Goal: Task Accomplishment & Management: Complete application form

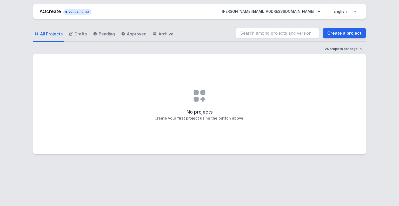
click at [277, 64] on div "No projects Create your first project using the button above." at bounding box center [199, 104] width 333 height 100
click at [345, 34] on link "Create a project" at bounding box center [345, 33] width 43 height 10
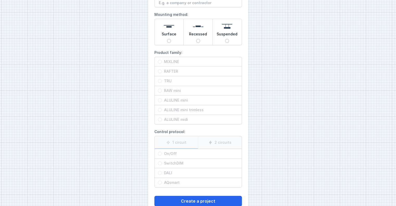
scroll to position [41, 0]
click at [203, 53] on label "Product family: MIXLINE RAFTER TRU RAW mini ALULINE mini ALULINE mini trimless …" at bounding box center [197, 86] width 87 height 76
click at [174, 62] on label "MIXLINE" at bounding box center [197, 62] width 87 height 10
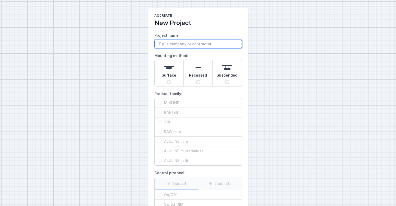
click at [186, 42] on input "Project name:" at bounding box center [197, 44] width 87 height 9
type input "test"
click at [170, 67] on img at bounding box center [169, 67] width 10 height 10
click at [170, 80] on input "Surface" at bounding box center [169, 82] width 4 height 4
radio input "true"
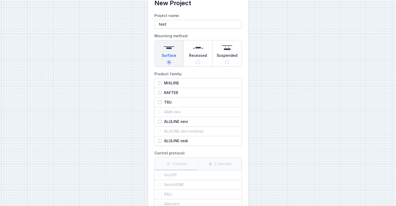
scroll to position [20, 0]
click at [173, 82] on span "MIXLINE" at bounding box center [200, 82] width 76 height 5
click at [162, 82] on input "MIXLINE" at bounding box center [160, 82] width 4 height 4
radio input "true"
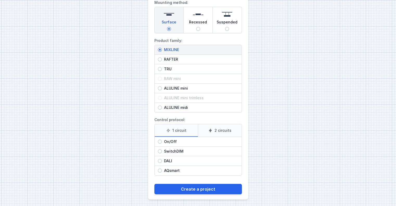
scroll to position [54, 0]
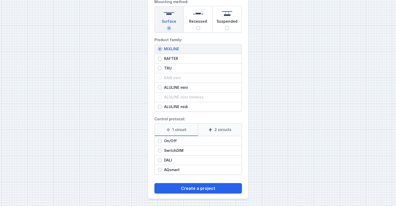
click at [217, 131] on label "2 circuits" at bounding box center [220, 129] width 44 height 12
click at [0, 0] on input "2 circuits" at bounding box center [0, 0] width 0 height 0
click at [176, 131] on label "1 circuit" at bounding box center [175, 129] width 43 height 12
click at [0, 0] on input "1 circuit" at bounding box center [0, 0] width 0 height 0
click at [206, 131] on label "2 circuits" at bounding box center [220, 129] width 44 height 12
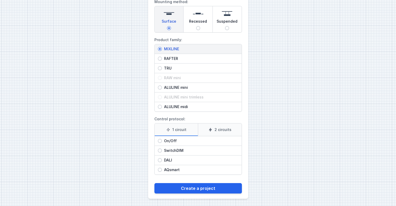
click at [0, 0] on input "2 circuits" at bounding box center [0, 0] width 0 height 0
click at [172, 131] on label "1 circuit" at bounding box center [175, 129] width 43 height 12
click at [0, 0] on input "1 circuit" at bounding box center [0, 0] width 0 height 0
click at [212, 133] on label "2 circuits" at bounding box center [220, 129] width 44 height 12
click at [0, 0] on input "2 circuits" at bounding box center [0, 0] width 0 height 0
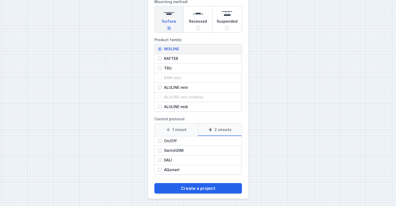
click at [177, 131] on label "1 circuit" at bounding box center [175, 129] width 43 height 12
click at [0, 0] on input "1 circuit" at bounding box center [0, 0] width 0 height 0
click at [189, 139] on span "On/Off" at bounding box center [200, 140] width 76 height 5
click at [162, 139] on input "On/Off" at bounding box center [160, 141] width 4 height 4
radio input "true"
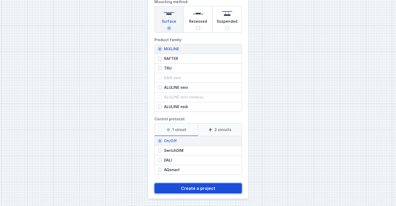
click at [199, 190] on button "Create a project" at bounding box center [197, 188] width 87 height 10
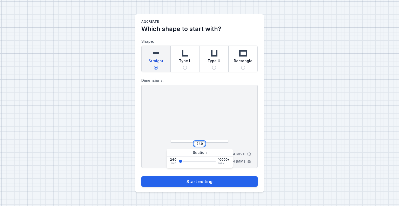
click at [198, 143] on input "240" at bounding box center [200, 143] width 8 height 4
click at [215, 125] on div at bounding box center [200, 117] width 58 height 49
click at [185, 63] on span "Type L" at bounding box center [185, 61] width 12 height 7
click at [185, 66] on input "Type L" at bounding box center [185, 68] width 4 height 4
radio input "true"
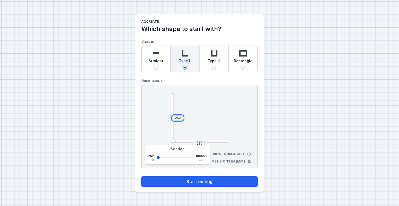
click at [177, 116] on input "252" at bounding box center [178, 118] width 8 height 4
click at [180, 118] on input "2452" at bounding box center [178, 118] width 8 height 4
type input "4000"
click at [204, 125] on div at bounding box center [200, 117] width 58 height 49
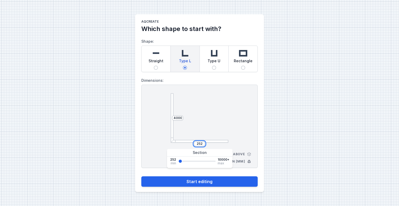
click at [198, 143] on input "252" at bounding box center [200, 143] width 8 height 4
click at [225, 107] on div at bounding box center [200, 117] width 58 height 49
click at [198, 144] on input "3500" at bounding box center [200, 143] width 8 height 4
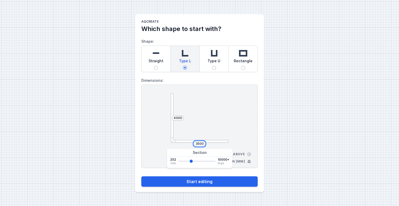
click at [198, 144] on input "3500" at bounding box center [200, 143] width 8 height 4
type input "6"
type input "7000"
click at [220, 129] on div at bounding box center [200, 117] width 58 height 49
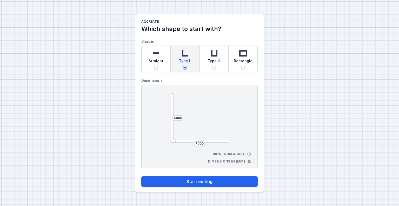
click at [167, 61] on div "Straight" at bounding box center [156, 59] width 29 height 26
click at [158, 66] on input "Straight" at bounding box center [156, 68] width 4 height 4
radio input "true"
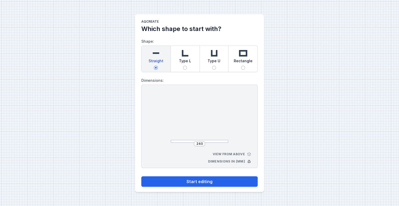
click at [218, 139] on div at bounding box center [200, 117] width 58 height 49
drag, startPoint x: 218, startPoint y: 140, endPoint x: 213, endPoint y: 141, distance: 5.0
drag, startPoint x: 213, startPoint y: 141, endPoint x: 203, endPoint y: 143, distance: 10.6
click at [203, 143] on input "240" at bounding box center [200, 143] width 8 height 4
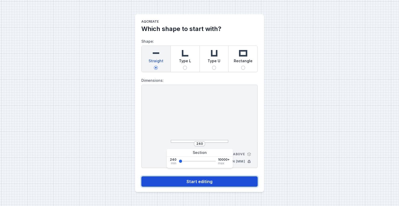
click at [205, 182] on button "Start editing" at bounding box center [199, 181] width 117 height 10
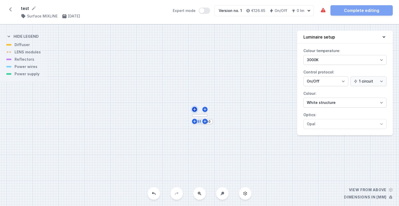
click at [194, 110] on icon at bounding box center [195, 109] width 4 height 4
type input "252"
click at [198, 116] on icon at bounding box center [200, 116] width 4 height 4
type input "264"
click at [193, 110] on icon at bounding box center [194, 109] width 4 height 4
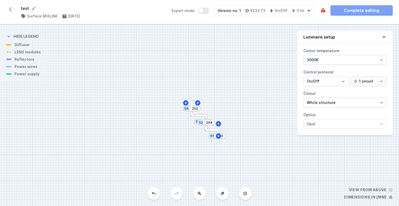
type input "264"
click at [183, 103] on button at bounding box center [185, 102] width 5 height 5
type input "264"
click at [215, 100] on div "S5 252 S4 264 S3 264 S2 264 S1 252" at bounding box center [199, 114] width 399 height 181
click at [249, 111] on div "S5 252 S4 264 S3 264 S2 264 S1 252" at bounding box center [199, 114] width 399 height 181
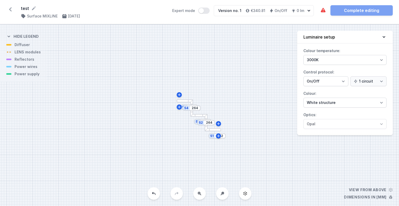
drag, startPoint x: 297, startPoint y: 99, endPoint x: 302, endPoint y: 93, distance: 7.9
click at [301, 96] on div "S5 252 S4 264 S3 264 S2 264 S1 252 View from above Dimensions in [mm] Hide lege…" at bounding box center [199, 114] width 399 height 181
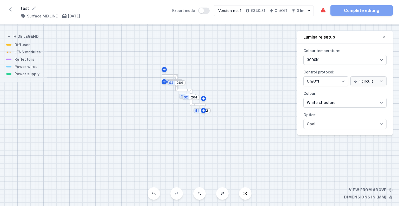
drag, startPoint x: 237, startPoint y: 74, endPoint x: 208, endPoint y: 49, distance: 38.5
click at [208, 49] on div "S5 252 S4 264 S3 264 S2 264 S1 252" at bounding box center [199, 114] width 399 height 181
drag, startPoint x: 198, startPoint y: 70, endPoint x: 219, endPoint y: 95, distance: 33.3
click at [201, 78] on div "S5 252 S4 264 S3 264 S2 264 S1 252" at bounding box center [199, 114] width 399 height 181
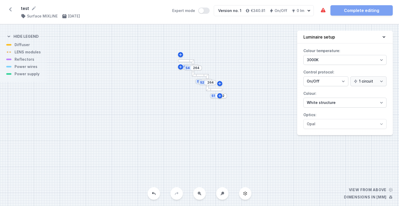
drag, startPoint x: 211, startPoint y: 72, endPoint x: 220, endPoint y: 67, distance: 10.2
click at [220, 67] on div "S5 252 S4 264 S3 264 S2 264 S1 252" at bounding box center [199, 114] width 399 height 181
click at [187, 62] on div at bounding box center [186, 60] width 16 height 3
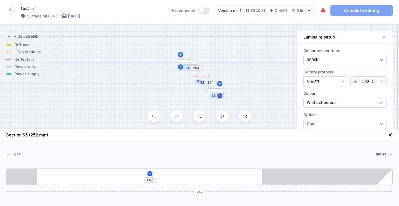
click at [390, 133] on icon at bounding box center [390, 134] width 5 height 5
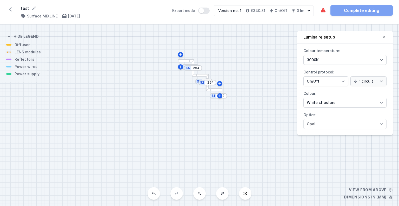
click at [190, 61] on div at bounding box center [186, 60] width 16 height 3
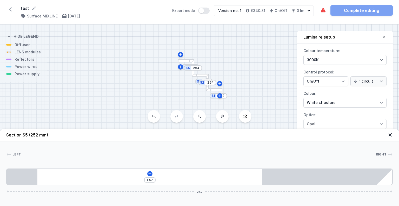
click at [389, 134] on icon at bounding box center [390, 134] width 3 height 3
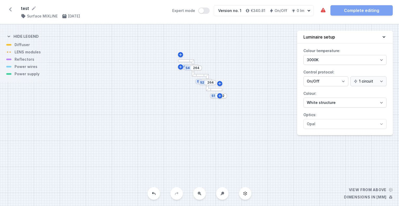
click at [10, 7] on icon at bounding box center [10, 9] width 8 height 8
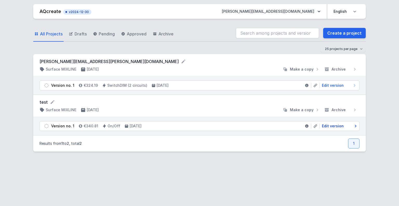
click at [333, 125] on span "Edit version" at bounding box center [333, 125] width 22 height 5
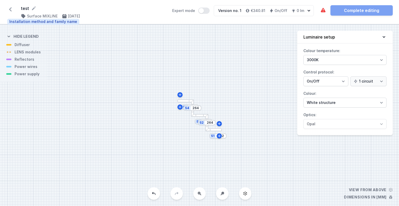
click at [50, 16] on h4 "Surface MIXLINE" at bounding box center [42, 16] width 31 height 5
click at [194, 108] on input "264" at bounding box center [196, 108] width 8 height 4
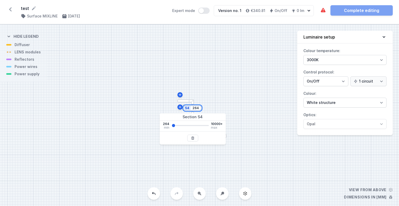
click at [197, 109] on input "264" at bounding box center [196, 108] width 8 height 4
type input "5"
type input "7000"
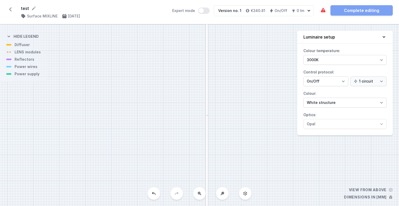
click at [215, 80] on div "S5 252 S4 7000 S3 264 S2 264 S1 252" at bounding box center [199, 114] width 399 height 181
drag, startPoint x: 216, startPoint y: 96, endPoint x: 118, endPoint y: -11, distance: 145.4
click at [118, 0] on html "test ( 11564 /v 1 ) Surface MIXLINE [DATE] Expert mode Version no. 1 €1,595.27 …" at bounding box center [199, 103] width 399 height 206
drag, startPoint x: 151, startPoint y: 122, endPoint x: 176, endPoint y: 42, distance: 84.1
click at [175, 42] on div "S5 252 S4 7000 S3 264 S2 264 S1 252" at bounding box center [199, 114] width 399 height 181
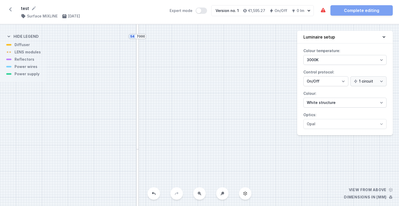
drag, startPoint x: 153, startPoint y: 144, endPoint x: 164, endPoint y: 26, distance: 118.9
click at [164, 25] on div "S5 252 S4 7000 S3 264 S2 264 S1 252" at bounding box center [199, 114] width 399 height 181
drag, startPoint x: 160, startPoint y: 122, endPoint x: 157, endPoint y: 69, distance: 53.4
click at [157, 69] on div "S5 252 S4 7000 S3 264 S2 264 S1 252" at bounding box center [199, 114] width 399 height 181
click at [179, 83] on div "S5 252 S4 7000 S3 264 S2 264 S1 252" at bounding box center [199, 114] width 399 height 181
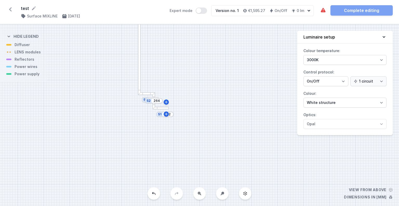
drag, startPoint x: 209, startPoint y: 89, endPoint x: 200, endPoint y: 94, distance: 9.7
click at [200, 94] on div "S5 252 S4 7000 S3 264 S2 264 S1 252" at bounding box center [199, 114] width 399 height 181
click at [340, 83] on select "On/Off SwitchDIM DALI AQsmart" at bounding box center [326, 81] width 45 height 10
click at [345, 82] on select "On/Off SwitchDIM DALI AQsmart" at bounding box center [326, 81] width 45 height 10
click at [367, 81] on select "1 circuit 2 circuits" at bounding box center [369, 81] width 36 height 10
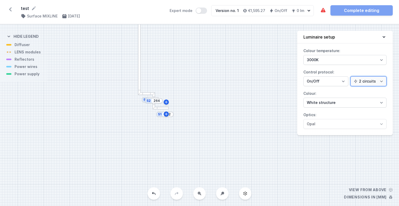
click at [352, 76] on select "1 circuit 2 circuits" at bounding box center [369, 81] width 36 height 10
click at [369, 80] on select "1 circuit 2 circuits" at bounding box center [369, 81] width 36 height 10
select select "false"
click at [352, 76] on select "1 circuit 2 circuits" at bounding box center [369, 81] width 36 height 10
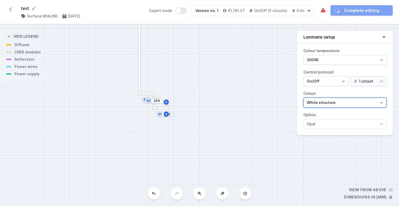
click at [355, 100] on select "White structure Black structure Gold structure Copper Gray Another colour (from…" at bounding box center [345, 103] width 83 height 10
select select "2"
click at [304, 98] on select "White structure Black structure Gold structure Copper Gray Another colour (from…" at bounding box center [345, 103] width 83 height 10
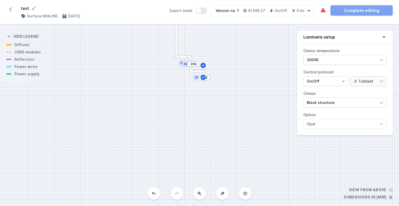
drag, startPoint x: 201, startPoint y: 101, endPoint x: 235, endPoint y: 68, distance: 47.5
click at [238, 64] on div "S5 252 S4 7000 S3 264 S2 264 S1 252" at bounding box center [199, 114] width 399 height 181
drag, startPoint x: 192, startPoint y: 89, endPoint x: 187, endPoint y: 98, distance: 9.7
click at [187, 98] on div "S5 252 S4 7000 S3 264 S2 264 S1 252" at bounding box center [199, 114] width 399 height 181
click at [222, 195] on icon at bounding box center [223, 193] width 4 height 4
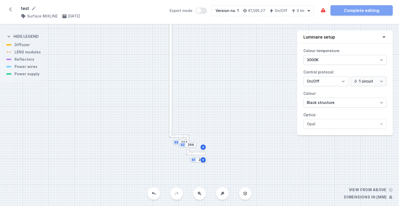
click at [201, 197] on button at bounding box center [199, 193] width 12 height 12
click at [200, 196] on button at bounding box center [199, 193] width 12 height 12
click at [216, 194] on button at bounding box center [222, 193] width 12 height 12
click at [220, 194] on button at bounding box center [222, 193] width 12 height 12
drag, startPoint x: 222, startPoint y: 117, endPoint x: 226, endPoint y: 103, distance: 14.7
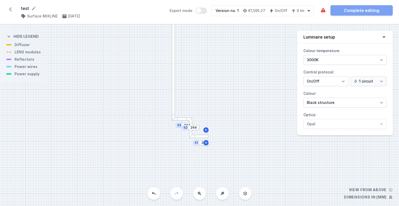
click at [226, 103] on div "S5 252 S4 7000 S3 264 S2 264 S1 252" at bounding box center [199, 114] width 399 height 181
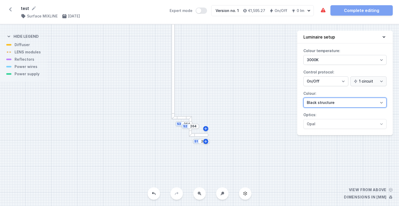
click at [374, 100] on select "White structure Black structure Gold structure Copper Gray Another colour (from…" at bounding box center [345, 103] width 83 height 10
click at [362, 93] on label "Colour: White structure Black structure Gold structure Copper Gray Another colo…" at bounding box center [345, 98] width 83 height 18
click at [362, 98] on select "White structure Black structure Gold structure Copper Gray Another colour (from…" at bounding box center [345, 103] width 83 height 10
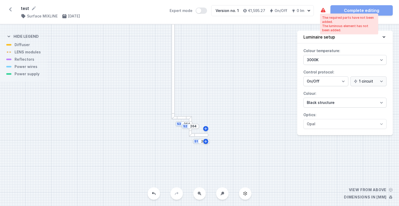
click at [325, 9] on icon at bounding box center [323, 10] width 6 height 6
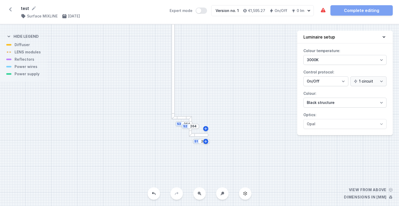
click at [236, 87] on div "S5 252 S4 7000 S3 264 S2 264 S1 252" at bounding box center [199, 114] width 399 height 181
click at [191, 118] on div at bounding box center [190, 118] width 3 height 3
click at [184, 117] on div at bounding box center [182, 117] width 21 height 3
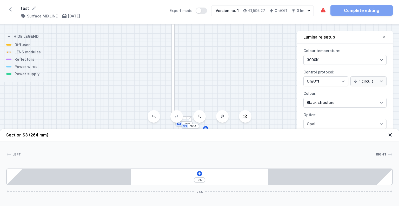
click at [196, 96] on div "S5 252 S4 7000 S3 264 S2 264 S1 252" at bounding box center [199, 114] width 399 height 181
click at [175, 92] on div at bounding box center [173, 51] width 3 height 138
type input "809"
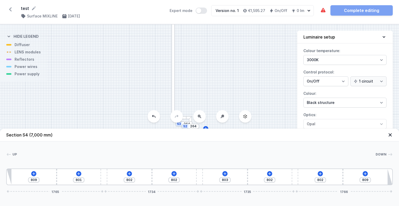
click at [173, 90] on div at bounding box center [173, 51] width 3 height 138
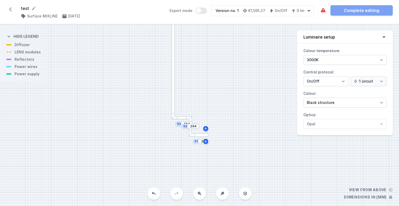
click at [173, 89] on div at bounding box center [173, 51] width 3 height 138
drag, startPoint x: 188, startPoint y: 94, endPoint x: 180, endPoint y: 152, distance: 59.3
click at [183, 168] on div "S5 252 S4 7000 S3 264 S2 264 S1 252" at bounding box center [199, 114] width 399 height 181
drag, startPoint x: 180, startPoint y: 50, endPoint x: 200, endPoint y: 165, distance: 117.2
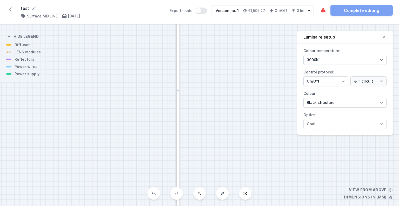
click at [200, 167] on div "S5 252 S4 7000 S3 264 S2 264 S1 252" at bounding box center [199, 114] width 399 height 181
click at [198, 59] on input "7000" at bounding box center [197, 60] width 8 height 4
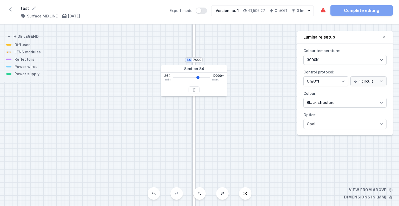
click at [239, 68] on div "S5 252 S4 7000 S3 264 S2 264 S1 252" at bounding box center [199, 114] width 399 height 181
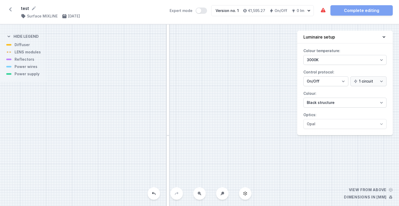
drag, startPoint x: 205, startPoint y: 73, endPoint x: 201, endPoint y: 60, distance: 13.7
click at [201, 59] on div "S5 252 S4 7000 S3 264 S2 264 S1 252" at bounding box center [199, 114] width 399 height 181
drag, startPoint x: 203, startPoint y: 135, endPoint x: 194, endPoint y: 14, distance: 120.7
click at [194, 14] on div "test ( 11564 /v 1 ) Surface MIXLINE [DATE] Expert mode Version no. 1 €1,595.27 …" at bounding box center [199, 103] width 399 height 206
drag, startPoint x: 193, startPoint y: 120, endPoint x: 203, endPoint y: 53, distance: 67.5
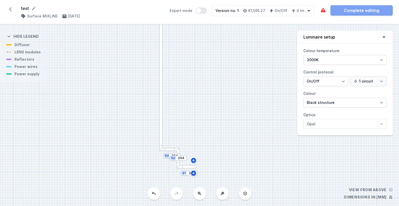
click at [203, 58] on div "S5 252 S4 7000 S3 264 S2 264 S1 252" at bounding box center [199, 114] width 399 height 181
click at [337, 11] on div "The required parts have not been added. The luminous element has not been added…" at bounding box center [356, 10] width 73 height 10
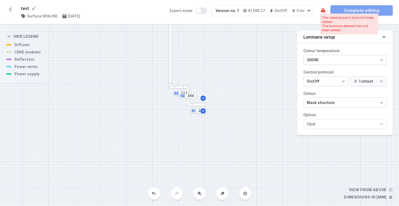
click at [323, 11] on icon at bounding box center [323, 10] width 5 height 4
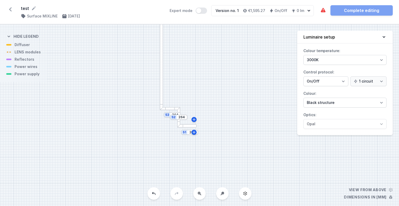
drag, startPoint x: 208, startPoint y: 120, endPoint x: 194, endPoint y: 146, distance: 29.4
click at [194, 146] on div "S5 252 S4 7000 S3 264 S2 264 S1 252" at bounding box center [199, 114] width 399 height 181
drag, startPoint x: 191, startPoint y: 105, endPoint x: 194, endPoint y: 137, distance: 32.4
click at [195, 141] on div "S5 252 S4 7000 S3 264 S2 264 S1 252" at bounding box center [199, 114] width 399 height 181
drag, startPoint x: 196, startPoint y: 131, endPoint x: 200, endPoint y: 143, distance: 13.2
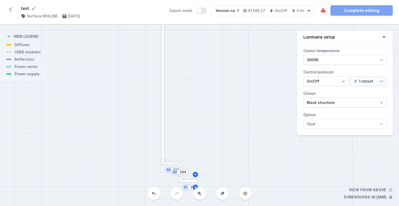
click at [199, 143] on div "S5 252 S4 7000 S3 264 S2 264 S1 252" at bounding box center [199, 114] width 399 height 181
drag, startPoint x: 207, startPoint y: 98, endPoint x: 198, endPoint y: 38, distance: 59.9
click at [198, 38] on div "S5 252 S4 7000 S3 264 S2 264 S1 252" at bounding box center [199, 114] width 399 height 181
click at [188, 132] on div at bounding box center [183, 130] width 20 height 3
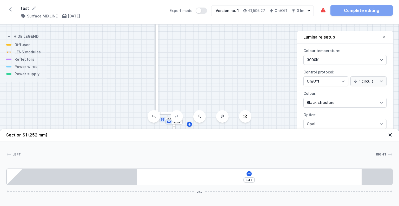
click at [281, 176] on div "147 252" at bounding box center [199, 176] width 387 height 17
click at [257, 72] on div "S5 252 S4 7000 S3 264 S2 264 S1 252" at bounding box center [199, 114] width 399 height 181
click at [393, 135] on icon at bounding box center [390, 134] width 5 height 5
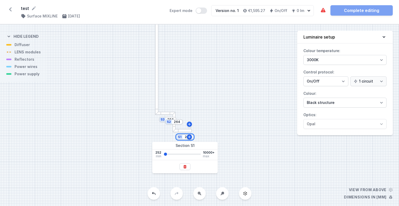
click at [185, 137] on input "252" at bounding box center [188, 137] width 8 height 4
type input "5000"
click at [209, 122] on div "S5 252 S4 7000 S3 264 S2 264 S1 5000" at bounding box center [199, 114] width 399 height 181
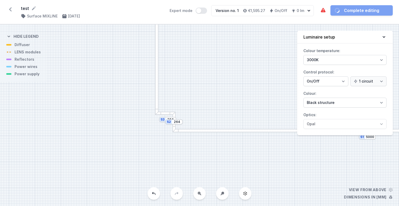
click at [204, 132] on div at bounding box center [238, 130] width 131 height 3
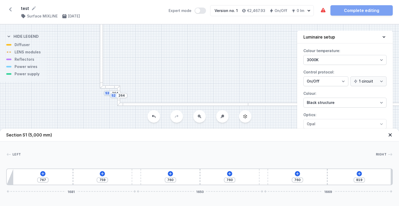
drag, startPoint x: 207, startPoint y: 71, endPoint x: 178, endPoint y: 54, distance: 33.0
click at [178, 54] on div "S5 252 S4 7000 S3 264 S2 264 S1 5000" at bounding box center [199, 114] width 399 height 181
click at [101, 172] on icon at bounding box center [102, 173] width 4 height 4
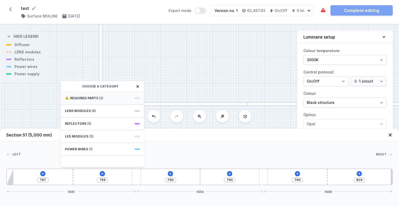
click at [99, 98] on span "(2)" at bounding box center [101, 98] width 4 height 4
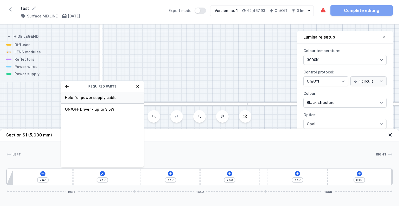
click at [99, 100] on span "Hole for power supply cable" at bounding box center [102, 97] width 75 height 5
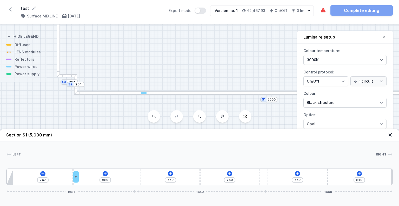
drag, startPoint x: 206, startPoint y: 99, endPoint x: 151, endPoint y: 86, distance: 56.3
click at [151, 86] on div "S5 252 S4 7000 S3 264 S2 264 S1 5000" at bounding box center [199, 114] width 399 height 181
click at [152, 100] on div "S5 252 S4 7000 S3 264 S2 264 S1 5000" at bounding box center [199, 114] width 399 height 181
click at [104, 171] on div "767 689 760 760 760 819 1681 1650 1669" at bounding box center [199, 176] width 387 height 17
click at [105, 174] on icon at bounding box center [105, 173] width 4 height 4
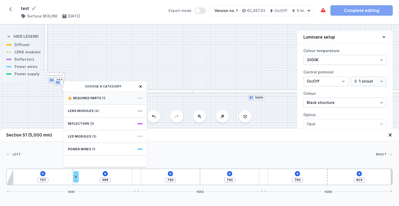
click at [104, 98] on span "(1)" at bounding box center [103, 98] width 3 height 4
click at [100, 98] on span "ON/OFF Driver - up to 3,5W" at bounding box center [105, 97] width 75 height 5
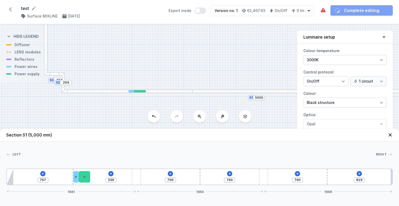
click at [140, 113] on div "S5 252 S4 7000 S3 264 S2 264 S1 5000" at bounding box center [199, 114] width 399 height 181
drag, startPoint x: 138, startPoint y: 106, endPoint x: 123, endPoint y: 95, distance: 18.8
click at [123, 95] on div "S5 252 S4 7000 S3 264 S2 264 S1 5000" at bounding box center [199, 114] width 399 height 181
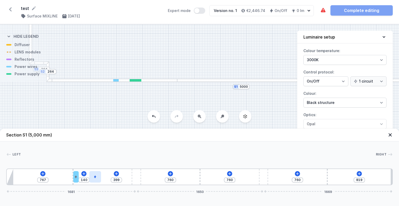
type input "392"
type input "147"
type input "389"
type input "150"
type input "386"
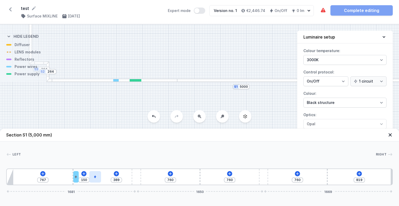
type input "153"
type input "372"
type input "167"
type input "356"
type input "183"
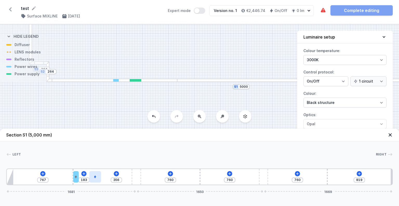
type input "339"
type input "200"
type input "316"
type input "223"
type input "293"
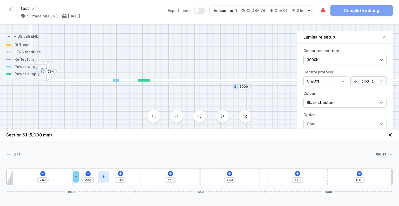
type input "246"
type input "266"
type input "273"
type input "236"
type input "303"
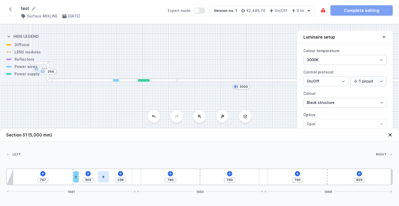
type input "203"
type input "336"
type input "176"
type input "363"
type input "150"
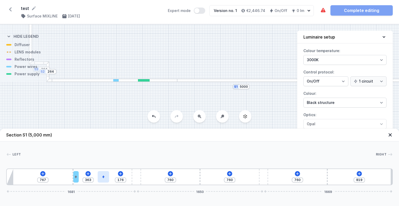
type input "389"
type input "123"
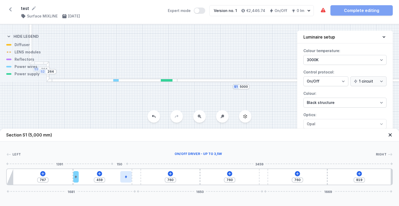
type input "539"
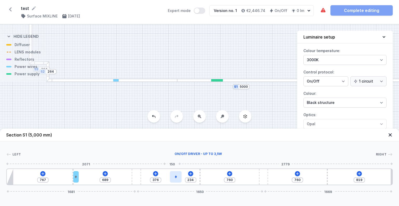
type input "220"
type input "390"
type input "207"
type input "403"
type input "197"
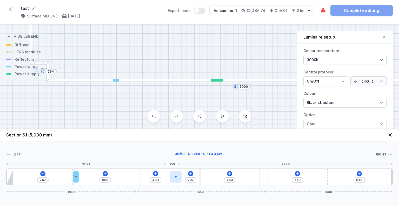
type input "413"
type input "190"
type input "420"
type input "180"
type input "430"
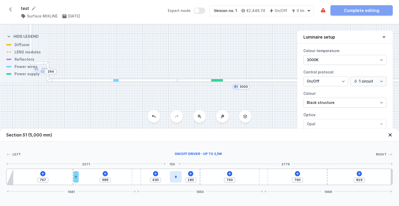
type input "174"
type input "436"
type input "160"
type input "450"
type input "157"
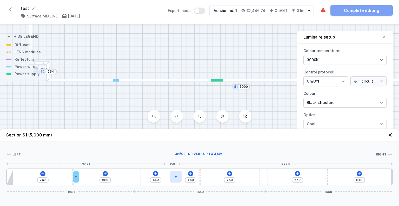
type input "453"
type input "150"
type input "460"
type input "144"
type input "466"
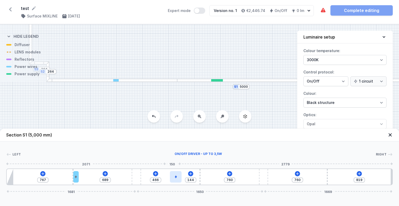
type input "140"
type input "470"
type input "157"
type input "453"
type input "194"
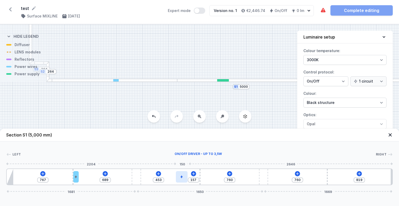
type input "416"
type input "197"
type input "413"
type input "200"
type input "410"
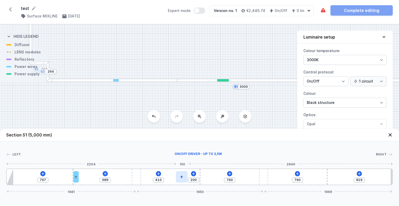
type input "207"
type input "403"
drag, startPoint x: 79, startPoint y: 179, endPoint x: 175, endPoint y: 180, distance: 95.7
click at [140, 102] on div "S5 252 S4 7000 S3 264 S2 264 S1 5000" at bounding box center [199, 114] width 399 height 181
click at [221, 36] on div "S5 252 S4 7000 S3 264 S2 264 S1 5000" at bounding box center [199, 114] width 399 height 181
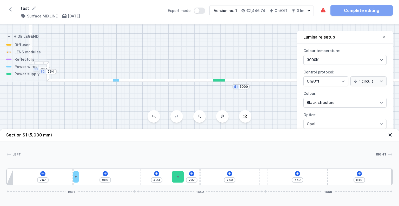
click at [389, 135] on icon at bounding box center [390, 134] width 5 height 5
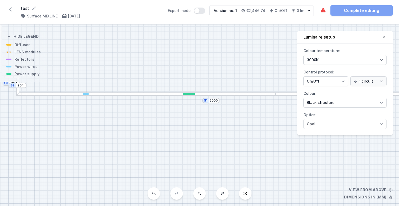
drag, startPoint x: 197, startPoint y: 137, endPoint x: 167, endPoint y: 150, distance: 31.8
click at [163, 153] on div "S5 252 S4 7000 S3 264 S2 264 S1 5000" at bounding box center [199, 114] width 399 height 181
click at [227, 96] on div at bounding box center [208, 96] width 129 height 3
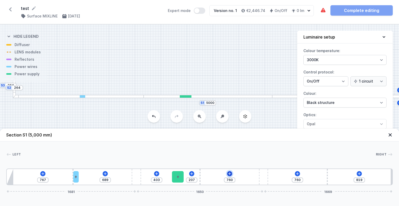
click at [231, 171] on icon at bounding box center [230, 173] width 4 height 4
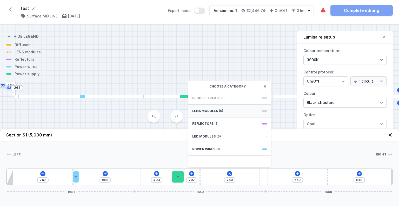
click at [223, 111] on div "LENS modules (6)" at bounding box center [229, 111] width 83 height 13
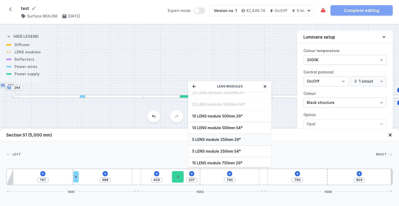
scroll to position [18, 0]
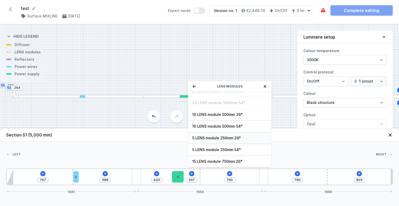
click at [227, 137] on span "5 LENS module 250mm 26°" at bounding box center [229, 137] width 75 height 5
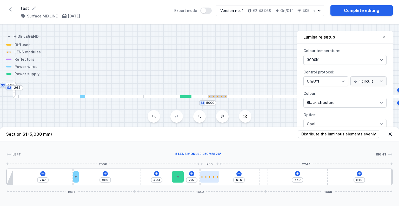
click at [212, 177] on div at bounding box center [209, 176] width 19 height 11
type input "463"
drag, startPoint x: 218, startPoint y: 178, endPoint x: 225, endPoint y: 175, distance: 7.0
click at [225, 175] on div "767 689 403 207 47 463 760 819 1681 1650 1669" at bounding box center [199, 176] width 387 height 17
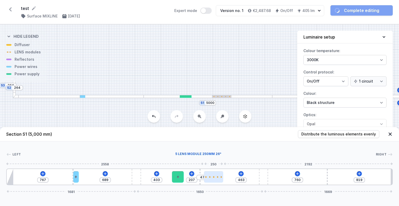
click at [217, 177] on div at bounding box center [213, 176] width 19 height 11
click at [216, 175] on div at bounding box center [213, 176] width 19 height 11
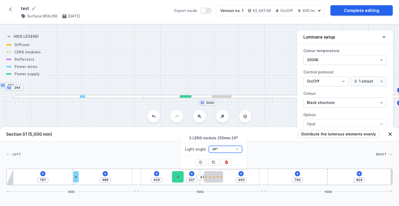
click at [226, 147] on select "26° 54°" at bounding box center [225, 149] width 33 height 7
select select "1516"
click at [209, 146] on select "26° 54°" at bounding box center [225, 149] width 33 height 7
click at [239, 69] on div "S5 252 S4 7000 S3 264 S2 264 S1 5000" at bounding box center [199, 114] width 399 height 181
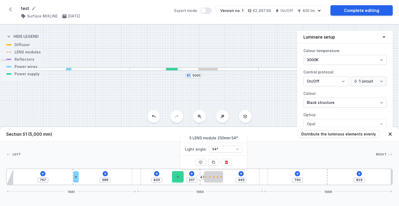
drag, startPoint x: 267, startPoint y: 103, endPoint x: 253, endPoint y: 72, distance: 34.6
click at [253, 72] on div "S5 252 S4 7000 S3 264 S2 264 S1 5000" at bounding box center [199, 114] width 399 height 181
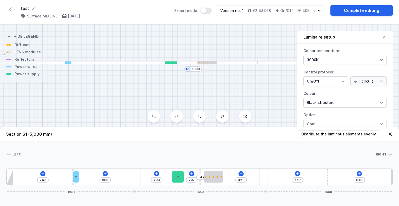
click at [235, 62] on div at bounding box center [193, 62] width 129 height 3
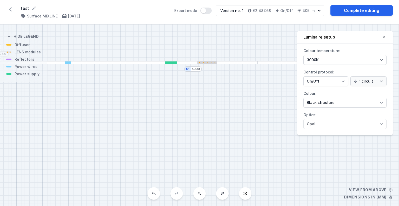
click at [236, 63] on div at bounding box center [193, 62] width 129 height 3
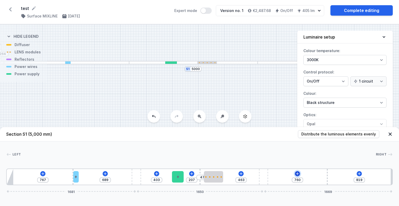
click at [298, 174] on icon at bounding box center [297, 173] width 3 height 3
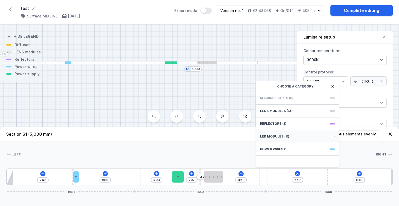
click at [288, 136] on span "(11)" at bounding box center [287, 136] width 5 height 4
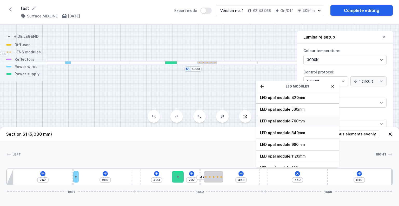
click at [281, 116] on div "LED opal module 700mm" at bounding box center [297, 121] width 83 height 12
type input "57"
type input "119"
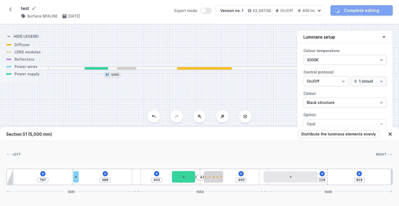
drag, startPoint x: 246, startPoint y: 101, endPoint x: 159, endPoint y: 106, distance: 87.0
click at [158, 107] on div "S5 252 S4 7000 S3 264 S2 264 S1 5000" at bounding box center [199, 114] width 399 height 181
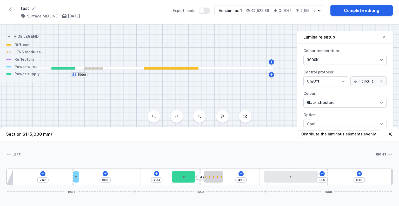
drag, startPoint x: 223, startPoint y: 87, endPoint x: 206, endPoint y: 90, distance: 16.7
click at [206, 90] on div "S5 252 S4 7000 S3 264 S2 264 S1 5000" at bounding box center [199, 114] width 399 height 181
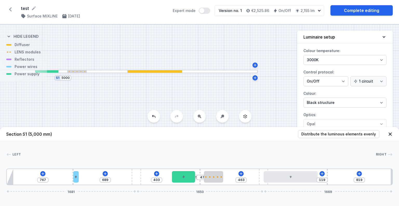
click at [215, 72] on div at bounding box center [193, 71] width 130 height 3
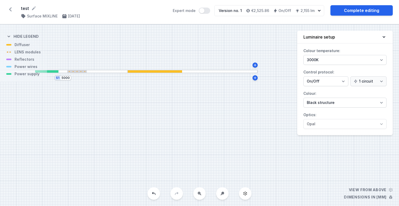
click at [215, 71] on div at bounding box center [193, 71] width 130 height 3
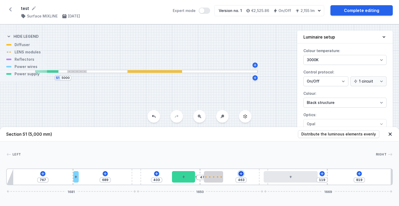
click at [242, 174] on icon at bounding box center [241, 173] width 4 height 4
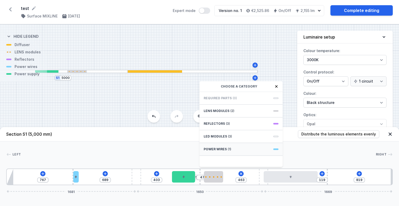
click at [229, 147] on span "(1)" at bounding box center [229, 149] width 3 height 4
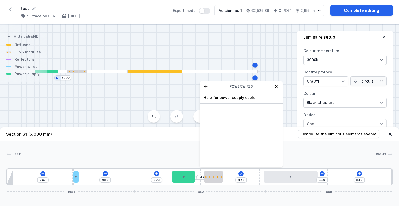
click at [203, 84] on div "Power wires" at bounding box center [241, 86] width 83 height 11
click at [207, 87] on icon at bounding box center [206, 86] width 4 height 4
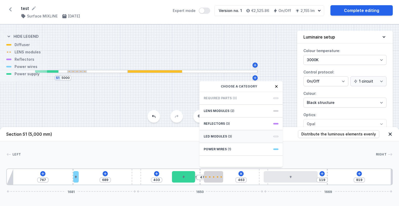
click at [230, 135] on span "(3)" at bounding box center [230, 136] width 4 height 4
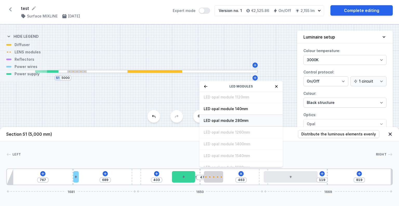
scroll to position [65, 0]
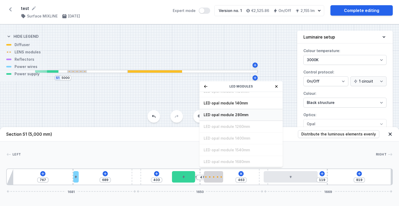
click at [236, 114] on span "LED opal module 280mm" at bounding box center [241, 114] width 75 height 5
type input "183"
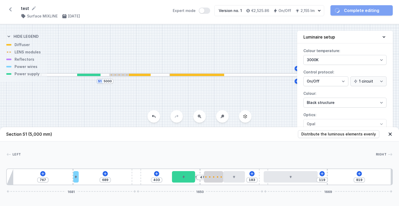
drag, startPoint x: 199, startPoint y: 93, endPoint x: 309, endPoint y: 94, distance: 109.8
click at [337, 94] on div "S5 252 S4 7000 S3 264 S2 264 S1 5000 Section S1 (5,000 mm) Distribute the lumin…" at bounding box center [199, 114] width 399 height 181
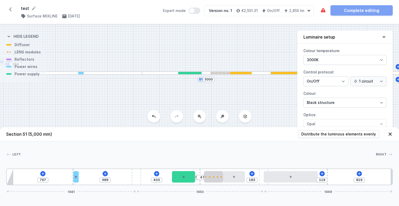
drag, startPoint x: 222, startPoint y: 91, endPoint x: 307, endPoint y: 101, distance: 85.8
click at [308, 101] on div "S5 252 S4 7000 S3 264 S2 264 S1 5000 Section S1 (5,000 mm) Distribute the lumin…" at bounding box center [199, 114] width 399 height 181
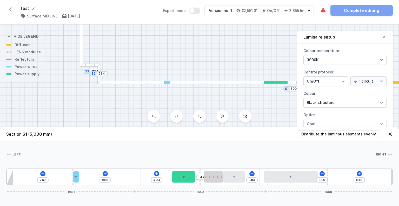
click at [199, 83] on div at bounding box center [162, 82] width 131 height 3
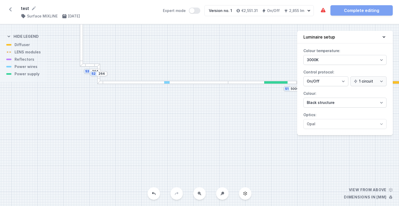
click at [199, 83] on div at bounding box center [162, 82] width 131 height 3
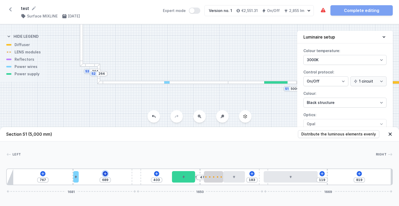
click at [104, 175] on icon at bounding box center [105, 173] width 4 height 4
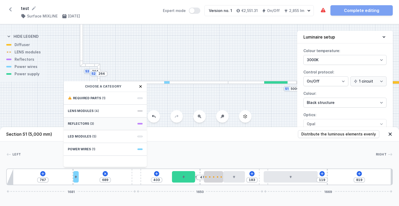
click at [112, 124] on div "Reflectors (3)" at bounding box center [105, 123] width 83 height 13
click at [101, 108] on span "PET next module 35°" at bounding box center [105, 109] width 75 height 5
type input "619"
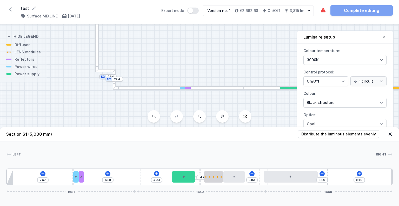
drag, startPoint x: 154, startPoint y: 90, endPoint x: 164, endPoint y: 97, distance: 12.4
click at [166, 97] on div "S5 252 S4 7000 S3 264 S2 264 S1 5000" at bounding box center [199, 114] width 399 height 181
click at [147, 100] on div "S5 252 S4 7000 S3 264 S2 264 S1 5000" at bounding box center [199, 114] width 399 height 181
click at [227, 49] on div "S5 252 S4 7000 S3 264 S2 264 S1 5000" at bounding box center [199, 114] width 399 height 181
drag, startPoint x: 237, startPoint y: 96, endPoint x: 207, endPoint y: 101, distance: 30.1
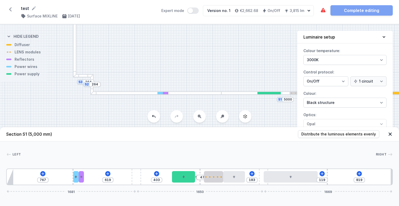
click at [216, 101] on div "S5 252 S4 7000 S3 264 S2 264 S1 5000" at bounding box center [199, 114] width 399 height 181
drag, startPoint x: 164, startPoint y: 94, endPoint x: 174, endPoint y: 92, distance: 10.3
click at [174, 92] on div at bounding box center [154, 93] width 131 height 3
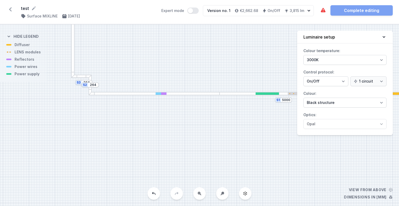
click at [158, 95] on div "S5 252 S4 7000 S3 264 S2 264 S1 5000" at bounding box center [199, 114] width 399 height 181
click at [162, 94] on div at bounding box center [163, 93] width 5 height 2
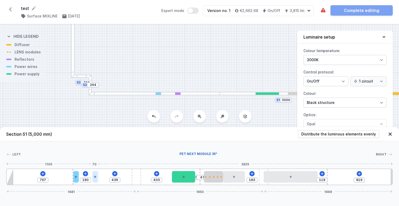
type input "432"
type input "187"
drag, startPoint x: 81, startPoint y: 175, endPoint x: 94, endPoint y: 174, distance: 13.1
click at [94, 174] on div at bounding box center [95, 176] width 5 height 11
click at [205, 70] on div "S5 252 S4 7000 S3 264 S2 264 S1 5000" at bounding box center [199, 114] width 399 height 181
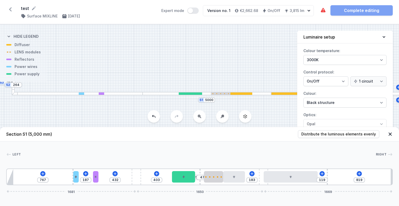
drag, startPoint x: 228, startPoint y: 75, endPoint x: 115, endPoint y: 75, distance: 112.9
click at [116, 75] on div "S5 252 S4 7000 S3 264 S2 264 S1 5000" at bounding box center [199, 114] width 399 height 181
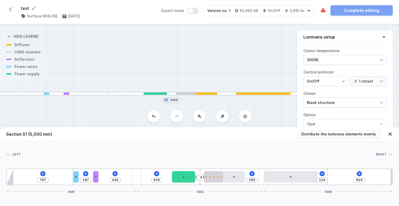
drag, startPoint x: 234, startPoint y: 78, endPoint x: 228, endPoint y: 73, distance: 7.7
click at [228, 73] on div "S5 252 S4 7000 S3 264 S2 264 S1 5000" at bounding box center [199, 114] width 399 height 181
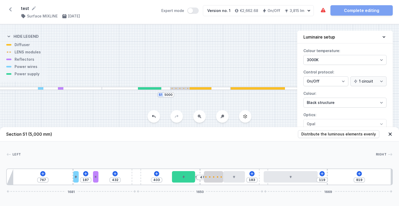
drag, startPoint x: 178, startPoint y: 90, endPoint x: 149, endPoint y: 91, distance: 28.6
click at [149, 91] on div "S5 252 S4 7000 S3 264 S2 264 S1 5000" at bounding box center [199, 114] width 399 height 181
click at [181, 90] on div "S5 252 S4 7000 S3 264 S2 264 S1 5000" at bounding box center [199, 114] width 399 height 181
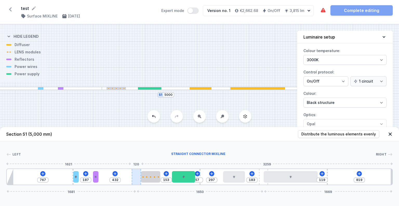
drag, startPoint x: 211, startPoint y: 176, endPoint x: 139, endPoint y: 174, distance: 71.8
click at [116, 90] on div "S5 252 S4 7000 S3 264 S2 264 S1 5000" at bounding box center [199, 114] width 399 height 181
type input "75"
drag, startPoint x: 156, startPoint y: 177, endPoint x: 163, endPoint y: 179, distance: 7.2
click at [163, 179] on div at bounding box center [156, 176] width 19 height 11
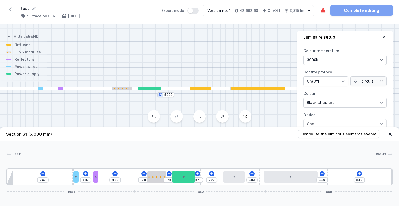
click at [247, 50] on div "S5 252 S4 7000 S3 264 S2 264 S1 5000" at bounding box center [199, 114] width 399 height 181
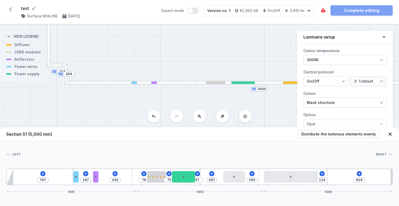
drag, startPoint x: 214, startPoint y: 104, endPoint x: 304, endPoint y: 98, distance: 90.7
click at [304, 98] on div "S5 252 S4 7000 S3 264 S2 264 S1 5000 Section S1 (5,000 mm) Distribute the lumin…" at bounding box center [199, 114] width 399 height 181
type input "257"
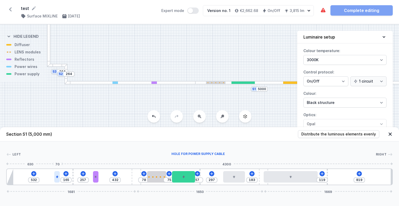
type input "529"
type input "168"
type input "526"
type input "171"
type input "519"
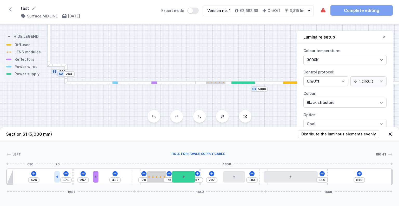
type input "178"
type input "509"
type input "188"
type input "502"
type input "195"
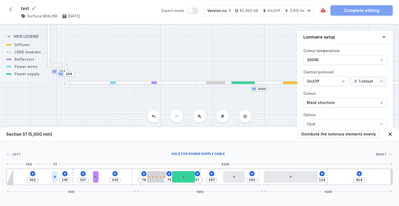
type input "492"
type input "205"
type input "479"
type input "218"
type input "456"
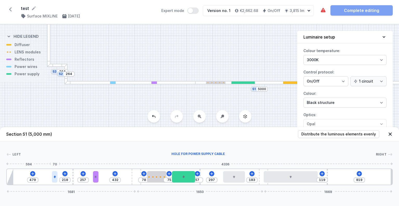
type input "241"
type input "439"
type input "258"
type input "422"
type input "275"
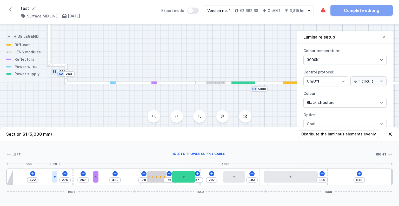
type input "416"
type input "281"
type input "412"
type input "285"
drag, startPoint x: 77, startPoint y: 177, endPoint x: 47, endPoint y: 181, distance: 30.5
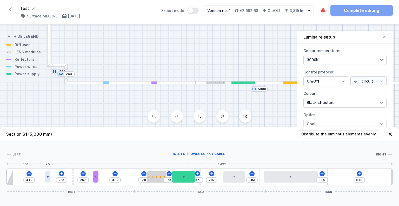
click at [47, 181] on div at bounding box center [47, 176] width 5 height 11
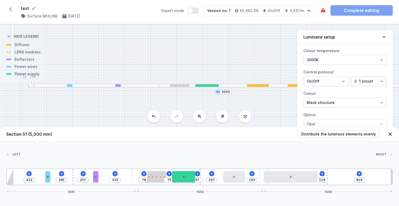
drag, startPoint x: 229, startPoint y: 99, endPoint x: 199, endPoint y: 102, distance: 30.0
click at [199, 102] on div "S5 252 S4 7000 S3 264 S2 264 S1 5000" at bounding box center [199, 114] width 399 height 181
click at [182, 87] on div at bounding box center [223, 85] width 129 height 3
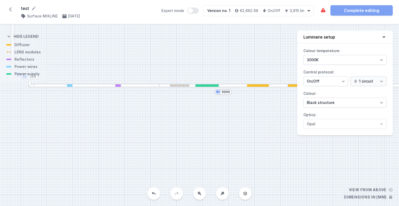
drag, startPoint x: 181, startPoint y: 86, endPoint x: 170, endPoint y: 85, distance: 11.0
click at [170, 85] on div at bounding box center [180, 85] width 20 height 2
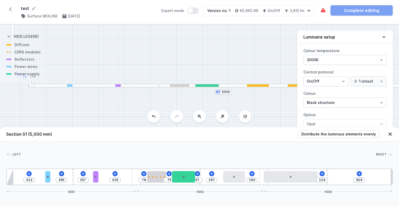
click at [180, 86] on div at bounding box center [180, 85] width 20 height 2
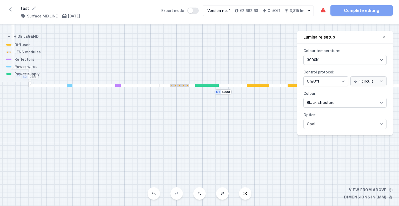
drag, startPoint x: 180, startPoint y: 86, endPoint x: 165, endPoint y: 87, distance: 15.1
click at [165, 87] on div at bounding box center [223, 85] width 129 height 3
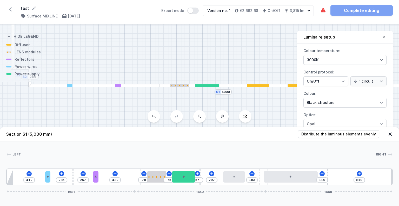
click at [175, 85] on div at bounding box center [180, 85] width 20 height 2
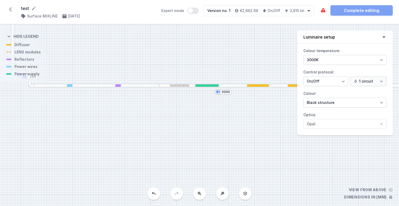
click at [181, 87] on div at bounding box center [223, 85] width 129 height 3
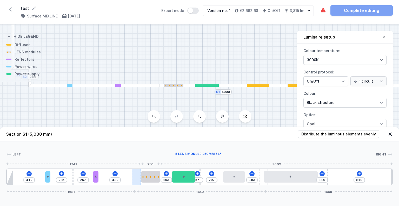
type input "403"
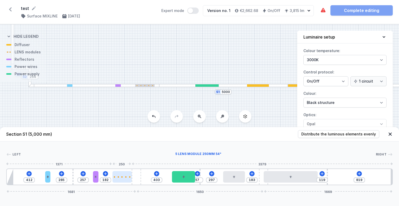
drag, startPoint x: 156, startPoint y: 176, endPoint x: 124, endPoint y: 179, distance: 31.6
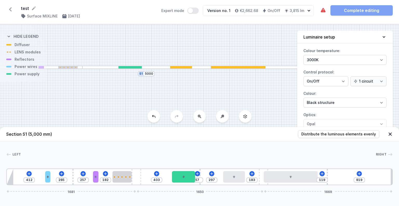
drag, startPoint x: 250, startPoint y: 103, endPoint x: 173, endPoint y: 85, distance: 79.1
click at [173, 85] on div "S5 252 S4 7000 S3 264 S2 264 S1 5000" at bounding box center [199, 114] width 399 height 181
drag, startPoint x: 244, startPoint y: 66, endPoint x: 216, endPoint y: 71, distance: 29.2
click at [216, 71] on div "S5 252 S4 7000 S3 264 S2 264 S1 5000" at bounding box center [199, 114] width 399 height 181
click at [233, 180] on div at bounding box center [234, 176] width 22 height 11
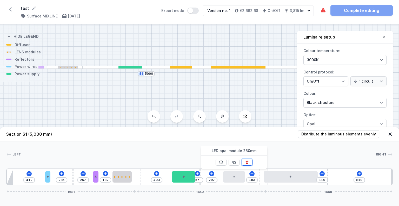
click at [250, 161] on button at bounding box center [247, 162] width 11 height 7
type input "760"
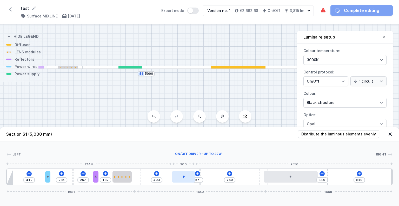
type input "256"
type input "204"
type input "253"
type input "207"
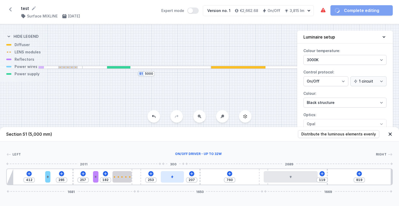
type input "243"
type input "217"
type input "240"
type input "220"
type input "230"
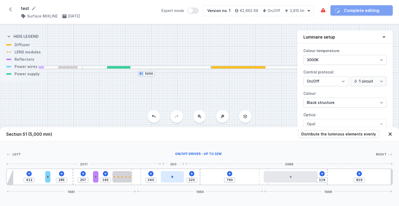
type input "230"
type input "223"
type input "237"
drag, startPoint x: 188, startPoint y: 179, endPoint x: 176, endPoint y: 177, distance: 12.1
click at [176, 177] on div at bounding box center [169, 176] width 23 height 11
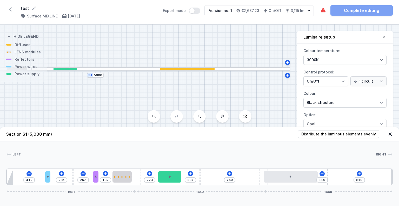
drag, startPoint x: 240, startPoint y: 82, endPoint x: 179, endPoint y: 85, distance: 60.9
click at [179, 85] on div "S5 252 S4 7000 S3 264 S2 264 S1 5000" at bounding box center [199, 114] width 399 height 181
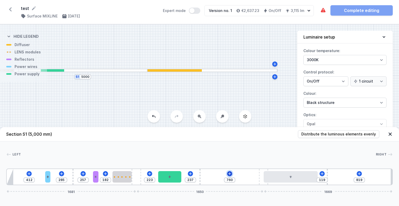
click at [229, 175] on icon at bounding box center [230, 173] width 4 height 4
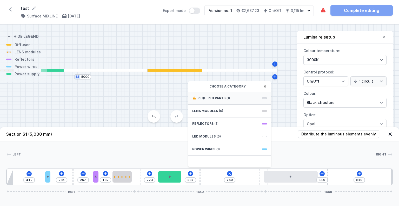
click at [221, 94] on div "Required parts (1)" at bounding box center [229, 98] width 83 height 13
click at [222, 99] on span "ON/OFF Driver - up to 3,5W" at bounding box center [229, 97] width 75 height 5
type input "610"
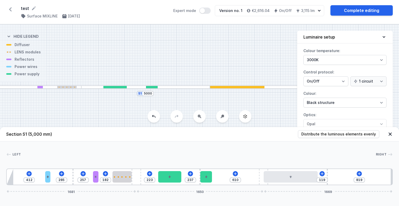
drag, startPoint x: 132, startPoint y: 88, endPoint x: 212, endPoint y: 106, distance: 82.4
click at [212, 106] on div "S5 252 S4 7000 S3 264 S2 264 S1 5000" at bounding box center [199, 114] width 399 height 181
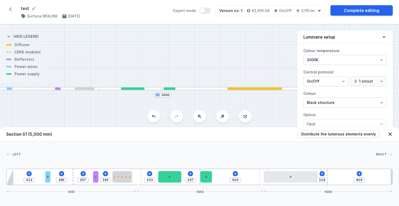
click at [183, 59] on div "S5 252 S4 7000 S3 264 S2 264 S1 5000" at bounding box center [199, 114] width 399 height 181
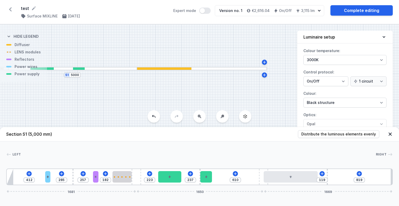
drag, startPoint x: 228, startPoint y: 47, endPoint x: 130, endPoint y: 40, distance: 98.3
click at [130, 40] on div "S5 252 S4 7000 S3 264 S2 264 S1 5000" at bounding box center [199, 114] width 399 height 181
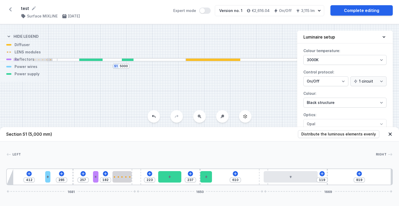
drag, startPoint x: 218, startPoint y: 48, endPoint x: 266, endPoint y: 38, distance: 49.4
click at [266, 36] on div "S5 252 S4 7000 S3 264 S2 264 S1 5000" at bounding box center [199, 114] width 399 height 181
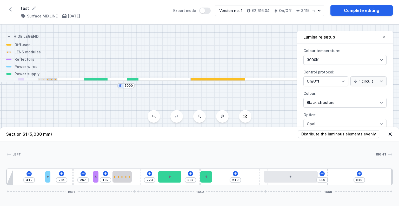
drag, startPoint x: 199, startPoint y: 27, endPoint x: 249, endPoint y: 53, distance: 56.8
click at [249, 53] on div "S5 252 S4 7000 S3 264 S2 264 S1 5000" at bounding box center [199, 114] width 399 height 181
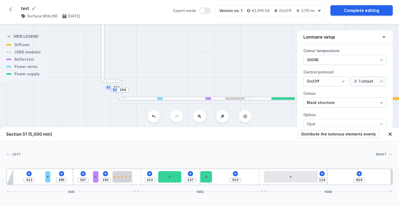
drag, startPoint x: 173, startPoint y: 55, endPoint x: 330, endPoint y: 70, distance: 158.1
click at [330, 70] on div "S5 252 S4 7000 S3 264 S2 264 S1 5000 Section S1 (5,000 mm) Distribute the lumin…" at bounding box center [199, 114] width 399 height 181
drag, startPoint x: 201, startPoint y: 70, endPoint x: 228, endPoint y: 106, distance: 45.5
click at [229, 107] on div "S5 252 S4 7000 S3 264 S2 264 S1 5000" at bounding box center [199, 114] width 399 height 181
drag, startPoint x: 203, startPoint y: 72, endPoint x: 202, endPoint y: 114, distance: 42.1
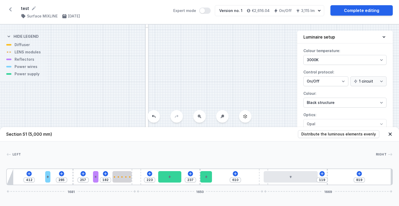
click at [202, 114] on div "S5 252 S4 7000 S3 264 S2 264 S1 5000 Section S1 (5,000 mm) Distribute the lumin…" at bounding box center [199, 114] width 399 height 181
drag, startPoint x: 194, startPoint y: 59, endPoint x: 211, endPoint y: 135, distance: 78.1
click at [211, 135] on div "S5 252 S4 7000 S3 264 S2 264 S1 5000 Section S1 (5,000 mm) Distribute the lumin…" at bounding box center [199, 114] width 399 height 181
drag, startPoint x: 200, startPoint y: 71, endPoint x: 202, endPoint y: 115, distance: 44.0
click at [202, 115] on div "S5 252 S4 7000 S3 264 S2 264 S1 5000 Section S1 (5,000 mm) Distribute the lumin…" at bounding box center [199, 114] width 399 height 181
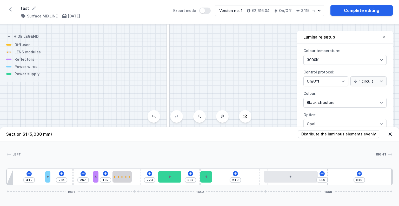
drag, startPoint x: 190, startPoint y: 93, endPoint x: 175, endPoint y: 22, distance: 73.0
click at [175, 21] on div "test ( 11564 /v 1 ) Surface MIXLINE [DATE] Expert mode Version no. 1 €2,616.04 …" at bounding box center [199, 103] width 399 height 206
drag, startPoint x: 180, startPoint y: 80, endPoint x: 157, endPoint y: 17, distance: 66.8
click at [157, 15] on div "test ( 11564 /v 1 ) Surface MIXLINE [DATE] Expert mode Version no. 1 €2,616.04 …" at bounding box center [199, 103] width 399 height 206
drag, startPoint x: 172, startPoint y: 67, endPoint x: 159, endPoint y: 22, distance: 46.7
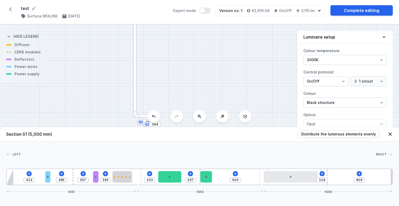
click at [159, 18] on div "test ( 11564 /v 1 ) Surface MIXLINE [DATE] Expert mode Version no. 1 €2,616.04 …" at bounding box center [199, 103] width 399 height 206
drag, startPoint x: 162, startPoint y: 68, endPoint x: 167, endPoint y: 53, distance: 16.2
click at [167, 53] on div "S5 252 S4 7000 S3 264 S2 264 S1 5000" at bounding box center [199, 114] width 399 height 181
click at [142, 49] on div at bounding box center [139, 48] width 21 height 3
type input "94"
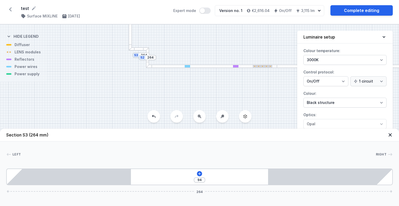
click at [136, 56] on div "S3 264" at bounding box center [141, 55] width 17 height 5
drag, startPoint x: 136, startPoint y: 56, endPoint x: 152, endPoint y: 44, distance: 19.8
click at [152, 44] on div "S5 252 S4 7000 S3 264 S2 264 S1 5000" at bounding box center [199, 114] width 399 height 181
click at [388, 154] on icon at bounding box center [390, 154] width 5 height 5
click at [394, 134] on header "Section S3 (264 mm)" at bounding box center [199, 134] width 399 height 13
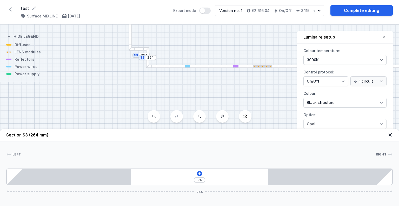
click at [390, 135] on icon at bounding box center [390, 134] width 3 height 3
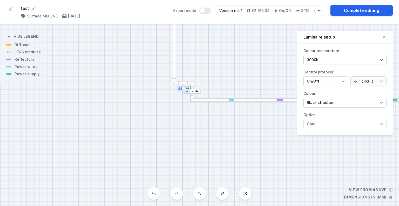
drag, startPoint x: 217, startPoint y: 130, endPoint x: 243, endPoint y: 142, distance: 29.0
click at [255, 156] on div "S5 252 S4 7000 S3 264 S2 264 S1 5000" at bounding box center [199, 114] width 399 height 181
drag, startPoint x: 200, startPoint y: 115, endPoint x: 166, endPoint y: 90, distance: 42.7
click at [166, 90] on div "S5 252 S4 7000 S3 264 S2 264 S1 5000" at bounding box center [199, 114] width 399 height 181
click at [179, 89] on div at bounding box center [180, 88] width 3 height 3
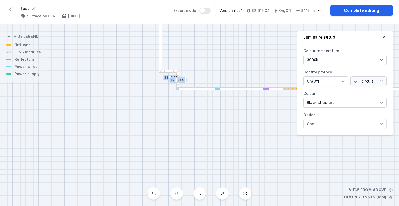
drag, startPoint x: 179, startPoint y: 89, endPoint x: 162, endPoint y: 105, distance: 23.9
click at [162, 105] on div "S5 252 S4 7000 S3 264 S2 264 S1 5000" at bounding box center [199, 114] width 399 height 181
click at [172, 68] on div "S5 252 S4 7000 S3 264 S2 264 S1 5000" at bounding box center [199, 114] width 399 height 181
click at [170, 72] on div at bounding box center [169, 71] width 21 height 3
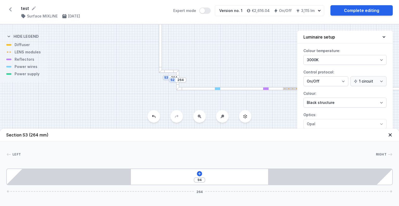
click at [170, 71] on div at bounding box center [169, 71] width 21 height 3
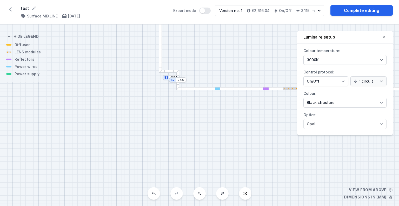
click at [170, 71] on div at bounding box center [169, 71] width 21 height 3
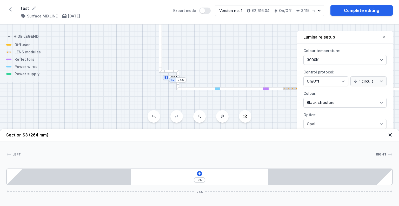
click at [170, 71] on div at bounding box center [169, 71] width 21 height 3
click at [156, 115] on button at bounding box center [154, 116] width 12 height 12
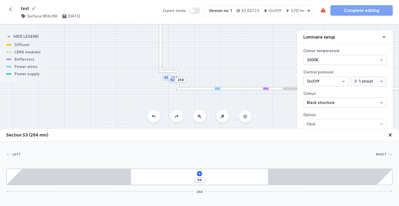
click at [175, 116] on icon at bounding box center [177, 116] width 4 height 4
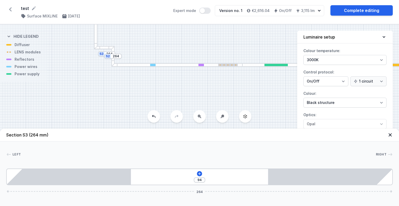
drag, startPoint x: 173, startPoint y: 101, endPoint x: 107, endPoint y: 76, distance: 70.6
click at [107, 76] on div "S5 252 S4 7000 S3 264 S2 264 S1 5000" at bounding box center [199, 114] width 399 height 181
click at [165, 87] on div "S5 252 S4 7000 S3 264 S2 264 S1 5000" at bounding box center [199, 114] width 399 height 181
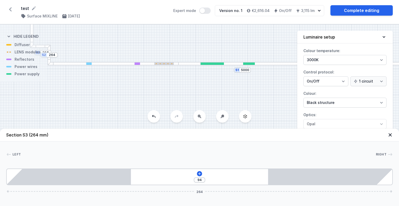
drag, startPoint x: 199, startPoint y: 87, endPoint x: 104, endPoint y: 88, distance: 95.2
click at [104, 88] on div "S5 252 S4 7000 S3 264 S2 264 S1 5000" at bounding box center [199, 114] width 399 height 181
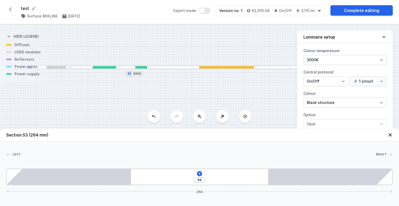
drag, startPoint x: 183, startPoint y: 86, endPoint x: 105, endPoint y: 89, distance: 77.6
click at [105, 89] on div "S5 252 S4 7000 S3 264 S2 264 S1 5000" at bounding box center [199, 114] width 399 height 181
click at [215, 70] on div "S5 252 S4 7000 S3 264 S2 264 S1 5000" at bounding box center [199, 114] width 399 height 181
click at [216, 67] on div at bounding box center [224, 68] width 55 height 2
type input "819"
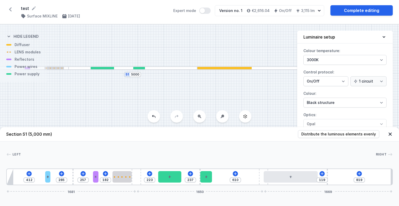
click at [216, 67] on div at bounding box center [224, 68] width 55 height 2
click at [170, 173] on div at bounding box center [169, 176] width 23 height 11
type input "288"
type input "172"
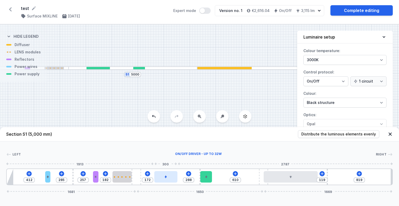
click at [173, 176] on div at bounding box center [165, 176] width 23 height 11
type input "312"
type input "148"
type input "242"
type input "218"
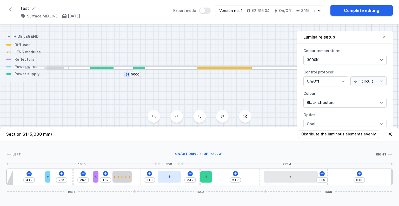
type input "239"
type input "221"
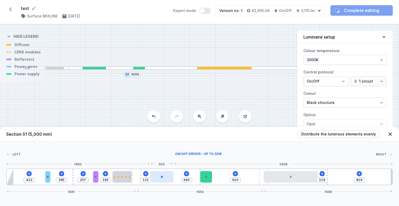
type input "339"
click at [173, 175] on div at bounding box center [162, 176] width 23 height 11
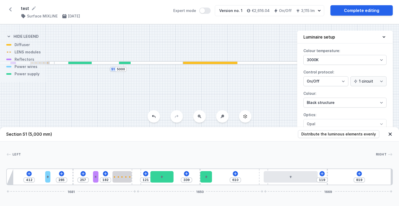
drag, startPoint x: 188, startPoint y: 93, endPoint x: 174, endPoint y: 89, distance: 14.4
click at [176, 89] on div "S5 252 S4 7000 S3 264 S2 264 S1 5000" at bounding box center [199, 114] width 399 height 181
click at [96, 176] on icon at bounding box center [96, 176] width 3 height 3
type input "309"
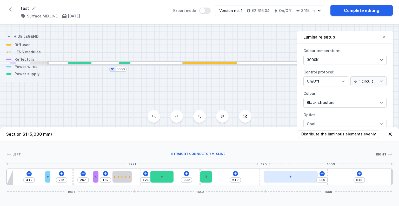
type input "1120"
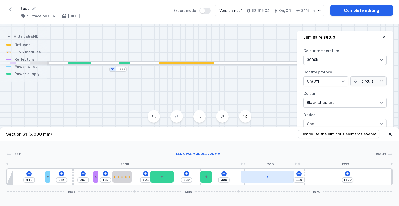
type input "290"
type input "1139"
type input "273"
type input "1156"
type input "266"
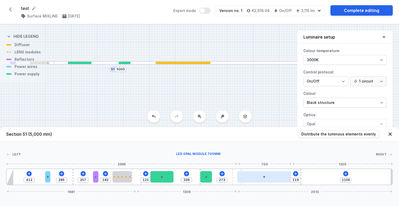
type input "1163"
type input "270"
type input "1159"
type input "276"
type input "1153"
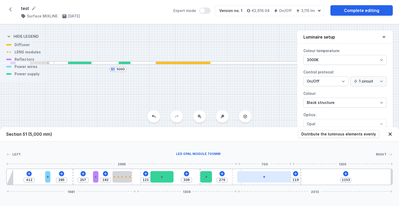
type input "296"
type input "1133"
type input "326"
type input "1103"
type input "359"
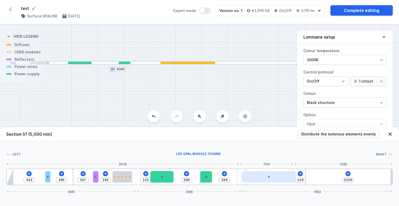
type input "1070"
type input "393"
type input "1036"
type input "416"
type input "1013"
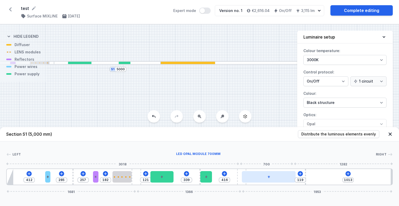
type input "429"
type input "1000"
type input "436"
type input "993"
type input "442"
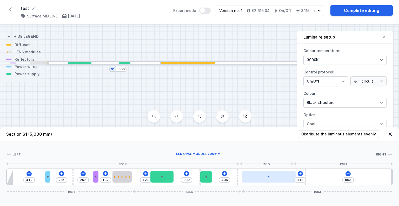
type input "987"
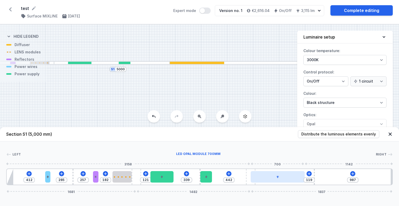
type input "439"
type input "990"
type input "403"
type input "1026"
type input "283"
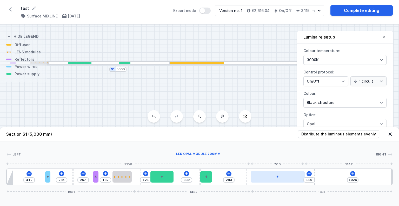
type input "1146"
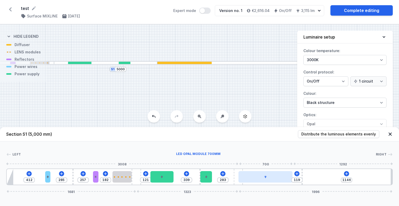
type input "309"
type input "1120"
type input "349"
type input "1080"
type input "436"
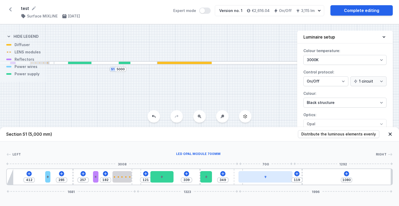
type input "993"
type input "496"
type input "933"
type input "526"
type input "903"
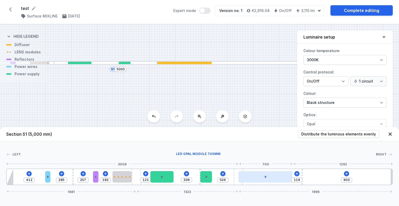
type input "559"
type input "870"
type input "589"
type input "840"
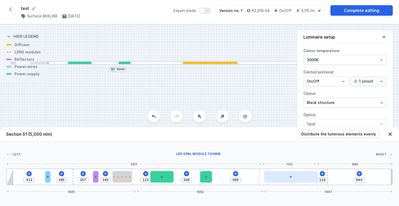
type input "612"
type input "817"
type input "632"
type input "797"
type input "642"
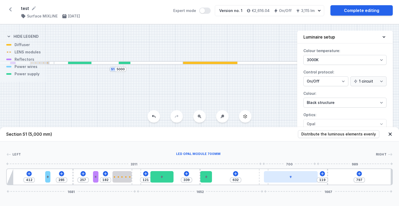
type input "787"
type input "635"
type input "794"
type input "566"
type input "863"
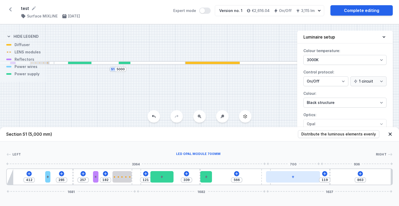
type input "306"
type input "1123"
type input "176"
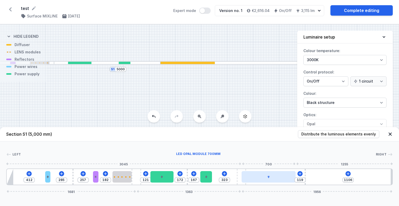
drag, startPoint x: 260, startPoint y: 175, endPoint x: 246, endPoint y: 173, distance: 14.6
click at [246, 173] on div "412 285 257 182 121 172 167 323 119 1106 1681 1363 1956" at bounding box center [199, 176] width 387 height 17
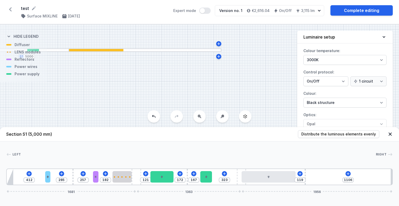
drag, startPoint x: 231, startPoint y: 103, endPoint x: 138, endPoint y: 96, distance: 92.8
click at [138, 96] on div "S5 252 S4 7000 S3 264 S2 264 S1 5000" at bounding box center [199, 114] width 399 height 181
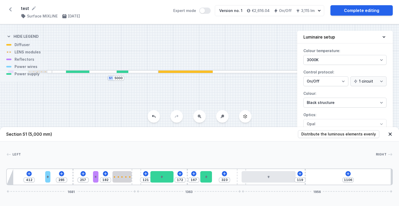
drag, startPoint x: 195, startPoint y: 87, endPoint x: 253, endPoint y: 97, distance: 59.6
click at [253, 97] on div "S5 252 S4 7000 S3 264 S2 264 S1 5000" at bounding box center [199, 114] width 399 height 181
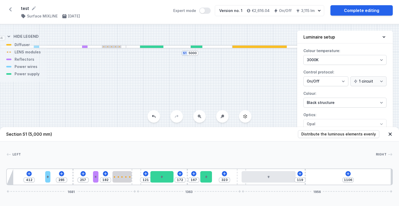
drag, startPoint x: 152, startPoint y: 79, endPoint x: 226, endPoint y: 54, distance: 78.0
click at [226, 54] on div "S5 252 S4 7000 S3 264 S2 264 S1 5000" at bounding box center [199, 114] width 399 height 181
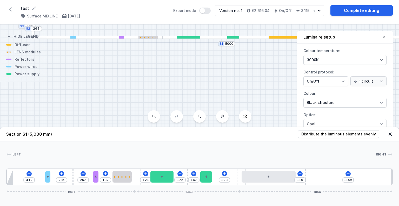
drag, startPoint x: 168, startPoint y: 81, endPoint x: 200, endPoint y: 79, distance: 32.1
click at [212, 69] on div "S5 252 S4 7000 S3 264 S2 264 S1 5000" at bounding box center [199, 114] width 399 height 181
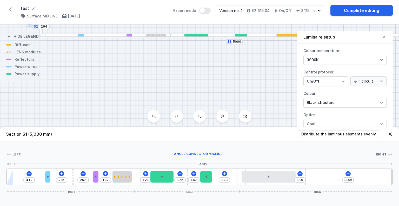
click at [11, 177] on div at bounding box center [10, 177] width 7 height 16
drag, startPoint x: 11, startPoint y: 177, endPoint x: 27, endPoint y: 173, distance: 16.5
click at [27, 173] on div "412 285 257 182 121 172 167 323 119 1106 1681 1363 1956" at bounding box center [199, 176] width 387 height 17
click at [9, 172] on div at bounding box center [10, 177] width 7 height 16
click at [10, 177] on div at bounding box center [10, 177] width 7 height 16
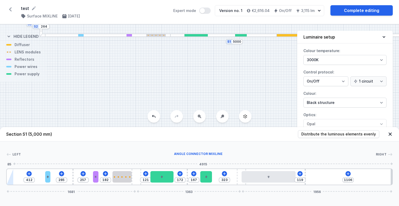
click at [10, 177] on div at bounding box center [10, 177] width 7 height 16
click at [9, 182] on div at bounding box center [10, 177] width 7 height 16
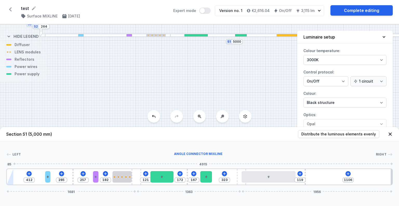
click at [11, 181] on div at bounding box center [10, 177] width 7 height 16
click at [11, 180] on div at bounding box center [10, 177] width 7 height 16
drag, startPoint x: 11, startPoint y: 180, endPoint x: 26, endPoint y: 192, distance: 19.1
click at [26, 185] on div "412 285 257 182 121 172 167 323 119 1106 1681 1363 1956" at bounding box center [199, 176] width 387 height 17
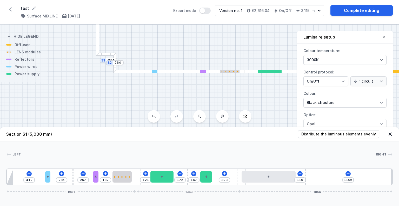
drag, startPoint x: 102, startPoint y: 69, endPoint x: 168, endPoint y: 103, distance: 74.0
click at [169, 104] on div "S5 252 S4 7000 S3 264 S2 264 S1 5000" at bounding box center [199, 114] width 399 height 181
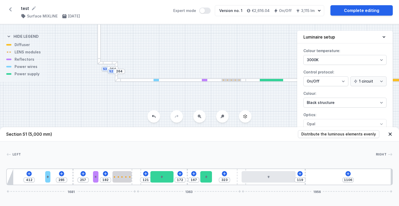
drag, startPoint x: 118, startPoint y: 92, endPoint x: 120, endPoint y: 100, distance: 8.0
click at [120, 100] on div "S5 252 S4 7000 S3 264 S2 264 S1 5000" at bounding box center [199, 114] width 399 height 181
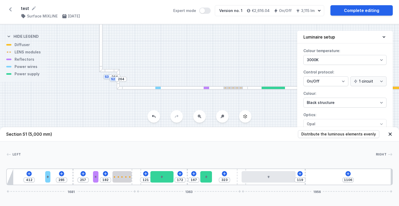
click at [58, 68] on div "S5 252 S4 7000 S3 264 S2 264 S1 5000" at bounding box center [199, 114] width 399 height 181
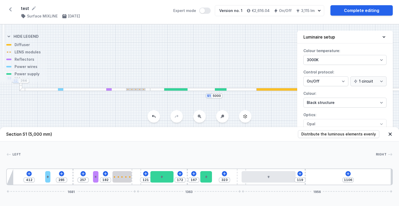
drag, startPoint x: 149, startPoint y: 65, endPoint x: 51, endPoint y: 66, distance: 97.5
click at [51, 66] on div "S5 252 S4 7000 S3 264 S2 264 S1 5000" at bounding box center [199, 114] width 399 height 181
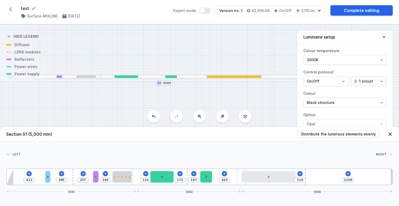
drag, startPoint x: 196, startPoint y: 61, endPoint x: 155, endPoint y: 48, distance: 42.3
click at [155, 48] on div "S5 252 S4 7000 S3 264 S2 264 S1 5000" at bounding box center [199, 114] width 399 height 181
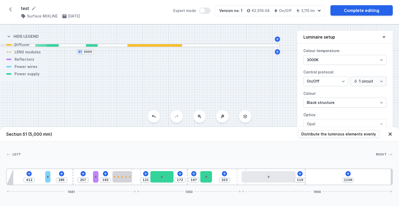
drag, startPoint x: 225, startPoint y: 108, endPoint x: 138, endPoint y: 81, distance: 90.8
click at [138, 78] on div "S5 252 S4 7000 S3 264 S2 264 S1 5000" at bounding box center [199, 114] width 399 height 181
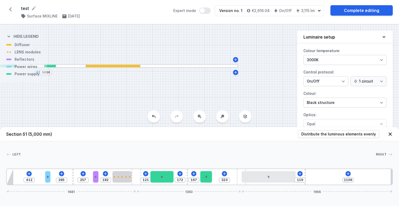
drag, startPoint x: 230, startPoint y: 68, endPoint x: 198, endPoint y: 86, distance: 36.8
click at [198, 86] on div "S5 252 S4 7000 S3 264 S2 264 S1 5000" at bounding box center [199, 114] width 399 height 181
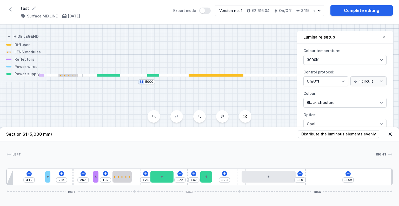
drag, startPoint x: 159, startPoint y: 79, endPoint x: 257, endPoint y: 88, distance: 98.7
click at [257, 88] on div "S5 252 S4 7000 S3 264 S2 264 S1 5000" at bounding box center [199, 114] width 399 height 181
click at [153, 76] on div at bounding box center [154, 75] width 12 height 2
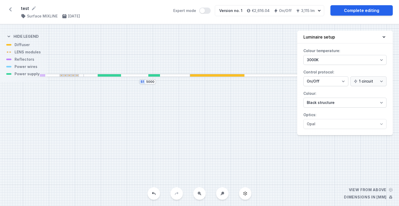
click at [156, 74] on div at bounding box center [137, 75] width 106 height 3
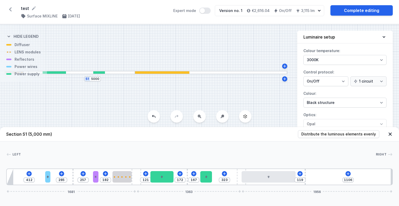
drag, startPoint x: 156, startPoint y: 103, endPoint x: 58, endPoint y: 98, distance: 98.4
click at [59, 98] on div "S5 252 S4 7000 S3 264 S2 264 S1 5000" at bounding box center [199, 114] width 399 height 181
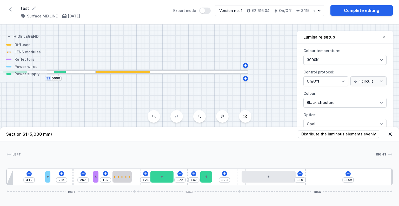
click at [203, 73] on div at bounding box center [172, 71] width 153 height 3
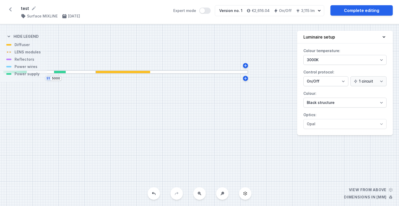
click at [204, 71] on div at bounding box center [172, 71] width 153 height 3
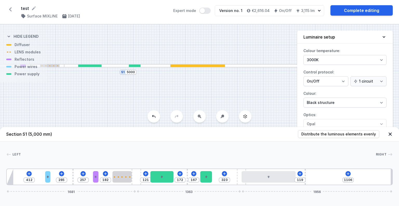
drag, startPoint x: 128, startPoint y: 95, endPoint x: 203, endPoint y: 89, distance: 75.2
click at [203, 89] on div "S5 252 S4 7000 S3 264 S2 264 S1 5000" at bounding box center [199, 114] width 399 height 181
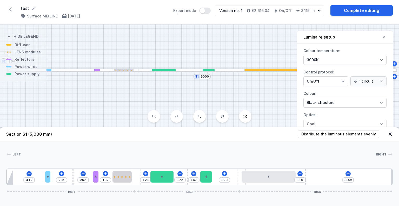
drag, startPoint x: 202, startPoint y: 93, endPoint x: 229, endPoint y: 97, distance: 28.0
click at [229, 97] on div "S5 252 S4 7000 S3 264 S2 264 S1 5000" at bounding box center [199, 114] width 399 height 181
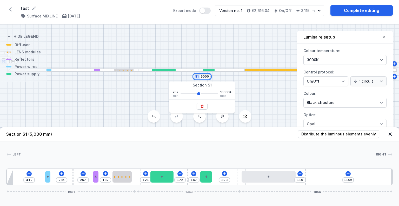
click at [206, 76] on input "5000" at bounding box center [205, 76] width 8 height 4
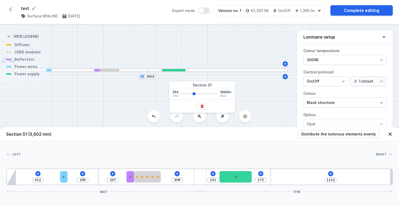
drag, startPoint x: 199, startPoint y: 94, endPoint x: 194, endPoint y: 94, distance: 4.7
click at [194, 94] on input "range" at bounding box center [199, 93] width 37 height 1
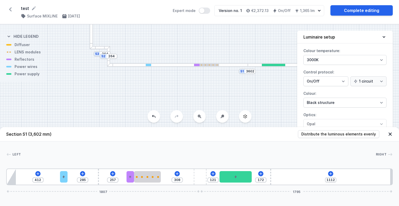
drag, startPoint x: 110, startPoint y: 89, endPoint x: 246, endPoint y: 81, distance: 136.0
click at [245, 81] on div "S5 252 S4 7000 S3 264 S2 264 S1 3602" at bounding box center [199, 114] width 399 height 181
drag, startPoint x: 182, startPoint y: 93, endPoint x: 200, endPoint y: 109, distance: 23.9
click at [201, 109] on div "S5 252 S4 7000 S3 264 S2 264 S1 3602" at bounding box center [199, 114] width 399 height 181
click at [163, 70] on div "S5 252 S4 7000 S3 264 S2 264 S1 3602" at bounding box center [199, 114] width 399 height 181
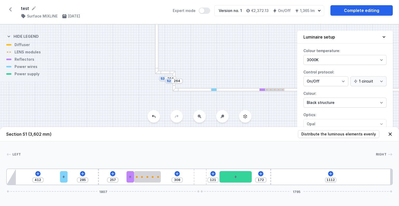
click at [164, 72] on div at bounding box center [165, 72] width 21 height 3
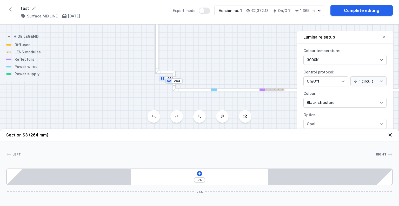
click at [169, 73] on div at bounding box center [165, 72] width 21 height 3
click at [240, 89] on div at bounding box center [243, 89] width 141 height 3
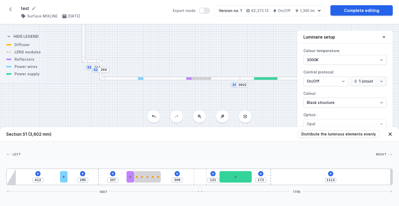
drag, startPoint x: 224, startPoint y: 100, endPoint x: 152, endPoint y: 88, distance: 72.6
click at [152, 88] on div "S5 252 S4 7000 S3 264 S2 264 S1 3602" at bounding box center [199, 114] width 399 height 181
click at [244, 80] on div "S5 252 S4 7000 S3 264 S2 264 S1 3602" at bounding box center [199, 114] width 399 height 181
drag, startPoint x: 245, startPoint y: 100, endPoint x: 177, endPoint y: 100, distance: 67.9
click at [177, 100] on div "S5 252 S4 7000 S3 264 S2 264 S1 3602" at bounding box center [199, 114] width 399 height 181
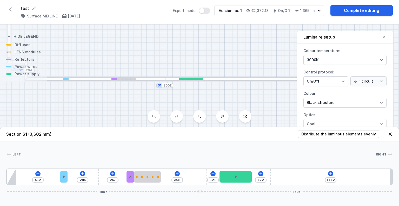
click at [225, 80] on div at bounding box center [235, 78] width 140 height 3
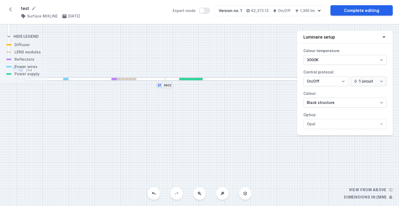
click at [226, 78] on div at bounding box center [235, 78] width 140 height 3
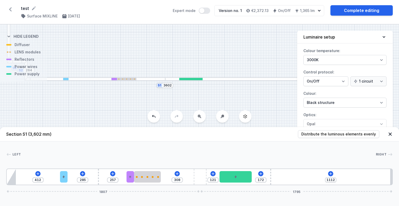
click at [169, 88] on div "S5 252 S4 7000 S3 264 S2 264 S1 3602" at bounding box center [199, 114] width 399 height 181
click at [167, 87] on input "3602" at bounding box center [168, 85] width 8 height 4
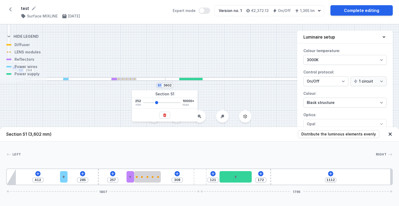
click at [111, 91] on div "S5 252 S4 7000 S3 264 S2 264 S1 3602" at bounding box center [199, 114] width 399 height 181
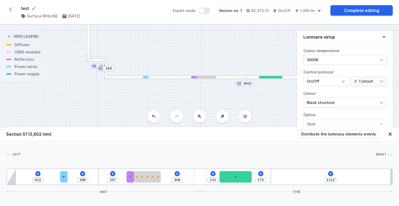
drag, startPoint x: 94, startPoint y: 95, endPoint x: 263, endPoint y: 93, distance: 169.1
click at [263, 94] on div "S5 252 S4 7000 S3 264 S2 264 S1 3602" at bounding box center [199, 114] width 399 height 181
click at [205, 68] on input "264" at bounding box center [206, 69] width 8 height 4
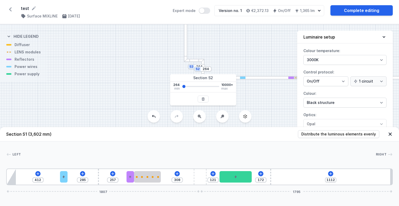
click at [189, 70] on div "S5 252 S4 7000 S3 264 S2 264 S1 3602" at bounding box center [199, 114] width 399 height 181
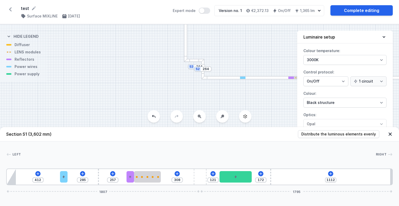
click at [196, 61] on div at bounding box center [194, 60] width 21 height 3
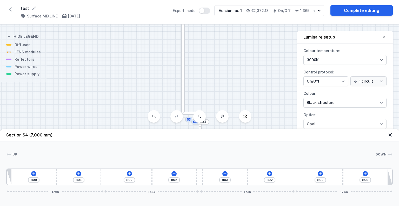
drag, startPoint x: 207, startPoint y: 38, endPoint x: 203, endPoint y: 76, distance: 38.2
click at [204, 101] on div "S5 252 S4 7000 S3 264 S2 264 S1 3602" at bounding box center [199, 114] width 399 height 181
drag, startPoint x: 210, startPoint y: 85, endPoint x: 217, endPoint y: 122, distance: 37.3
click at [217, 122] on div "S5 252 S4 7000 S3 264 S2 264 S1 3602" at bounding box center [199, 114] width 399 height 181
drag, startPoint x: 211, startPoint y: 50, endPoint x: 198, endPoint y: 126, distance: 77.5
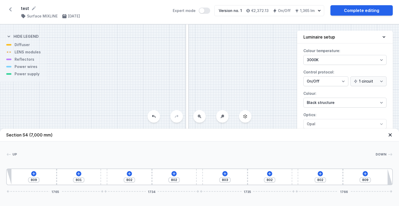
click at [198, 126] on div "S5 252 S4 7000 S3 264 S2 264 S1 3602" at bounding box center [199, 114] width 399 height 181
drag, startPoint x: 207, startPoint y: 66, endPoint x: 211, endPoint y: 129, distance: 63.3
click at [211, 129] on div "S5 252 S4 7000 S3 264 S2 264 S1 3602 Section S4 (7,000 mm) Up Down 1 2 3 2 3 2 …" at bounding box center [199, 114] width 399 height 181
click at [196, 89] on div "S5 252 S4 7000 S3 264 S2 264 S1 3602" at bounding box center [199, 114] width 399 height 181
click at [196, 85] on input "7000" at bounding box center [194, 86] width 8 height 4
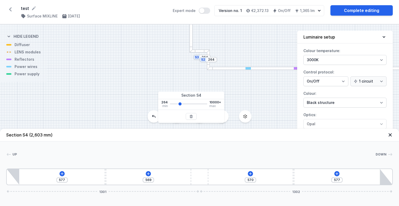
drag, startPoint x: 193, startPoint y: 102, endPoint x: 180, endPoint y: 104, distance: 13.6
click at [180, 104] on input "range" at bounding box center [188, 103] width 37 height 1
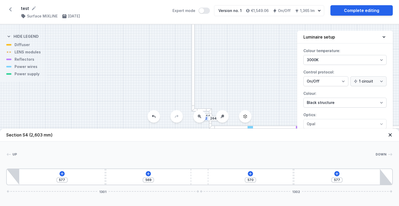
drag, startPoint x: 212, startPoint y: 37, endPoint x: 214, endPoint y: 92, distance: 54.7
click at [214, 94] on div "S5 252 S4 2603 S3 264 S2 264 S1 3602" at bounding box center [199, 114] width 399 height 181
drag, startPoint x: 198, startPoint y: 84, endPoint x: 203, endPoint y: 146, distance: 62.6
click at [203, 146] on div "S5 252 S4 2603 S3 264 S2 264 S1 3602 Section S4 (2,603 mm) Up Down 1 2 3 2 1 57…" at bounding box center [199, 114] width 399 height 181
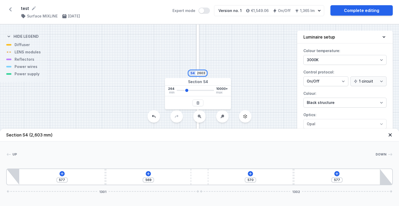
click at [200, 74] on input "2603" at bounding box center [201, 73] width 8 height 4
click at [203, 74] on input "2603" at bounding box center [201, 73] width 8 height 4
click at [240, 59] on div "S5 252 S4 264 S3 264 S2 264 S1 3602" at bounding box center [199, 114] width 399 height 181
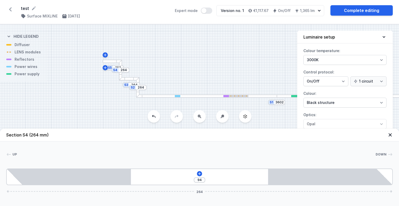
drag, startPoint x: 137, startPoint y: 88, endPoint x: 204, endPoint y: 105, distance: 69.2
click at [204, 105] on div "S5 252 S4 264 S3 264 S2 264 S1 3602" at bounding box center [199, 114] width 399 height 181
click at [109, 60] on div at bounding box center [115, 59] width 20 height 3
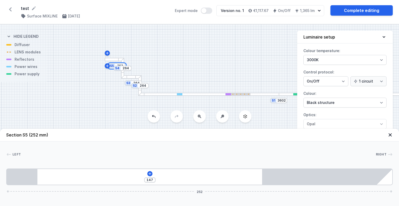
click at [118, 65] on input "252" at bounding box center [120, 66] width 8 height 4
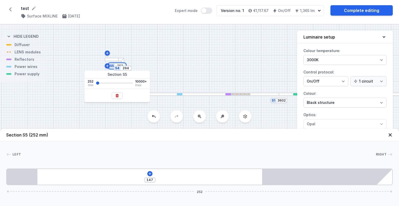
click at [118, 65] on input "252" at bounding box center [120, 66] width 8 height 4
click at [116, 95] on icon at bounding box center [117, 95] width 3 height 3
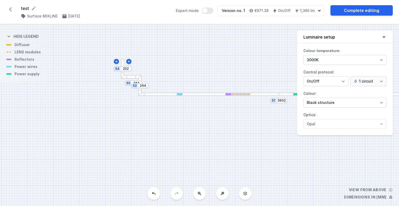
click at [124, 61] on div at bounding box center [122, 69] width 3 height 20
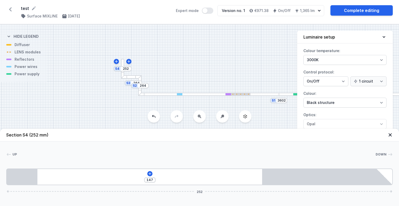
click at [123, 61] on div at bounding box center [122, 69] width 3 height 20
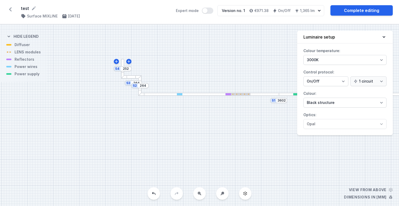
click at [123, 61] on div at bounding box center [122, 69] width 3 height 20
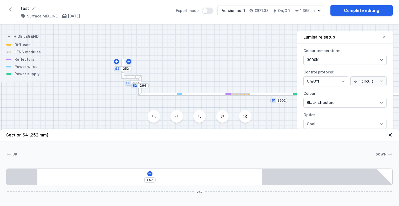
click at [122, 61] on div at bounding box center [122, 69] width 3 height 20
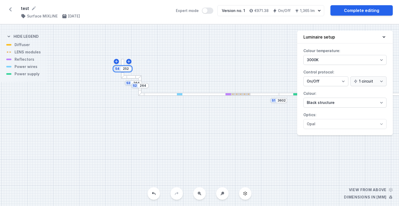
click at [124, 68] on input "252" at bounding box center [126, 69] width 8 height 4
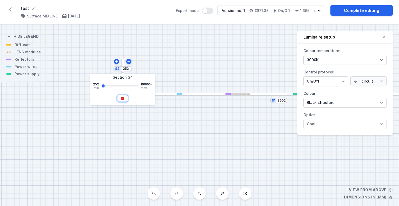
click at [120, 96] on button at bounding box center [122, 98] width 11 height 7
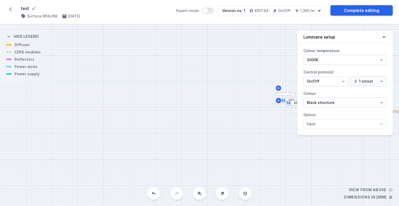
drag, startPoint x: 154, startPoint y: 85, endPoint x: 21, endPoint y: 57, distance: 135.9
click at [21, 57] on div "S3 252 S2 264 S1 3602" at bounding box center [199, 114] width 399 height 181
click at [154, 66] on div at bounding box center [155, 66] width 20 height 3
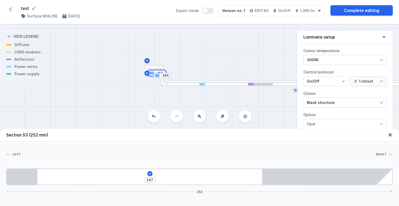
click at [160, 72] on input "252" at bounding box center [160, 73] width 8 height 4
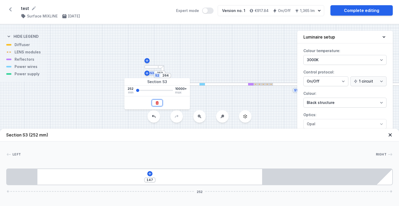
click at [158, 100] on button at bounding box center [157, 102] width 11 height 7
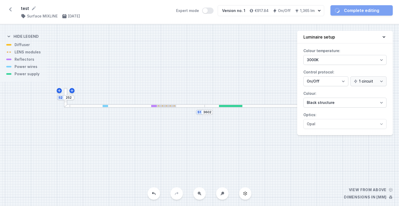
drag, startPoint x: 128, startPoint y: 90, endPoint x: 211, endPoint y: 141, distance: 97.0
click at [213, 141] on div "S2 252 S1 3602" at bounding box center [199, 114] width 399 height 181
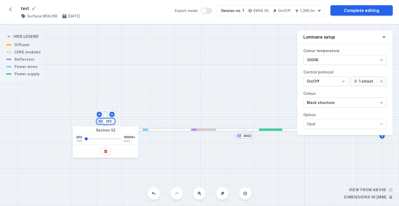
click at [108, 122] on input "252" at bounding box center [109, 121] width 8 height 4
click at [114, 122] on div "S2 252 S1 3602" at bounding box center [199, 114] width 399 height 181
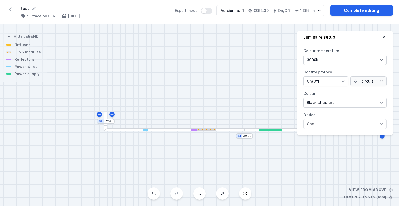
click at [114, 122] on div "S2 252 S1 3602" at bounding box center [199, 114] width 399 height 181
click at [110, 122] on input "252" at bounding box center [109, 121] width 8 height 4
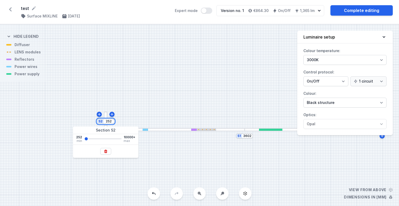
click at [110, 122] on input "252" at bounding box center [109, 121] width 8 height 4
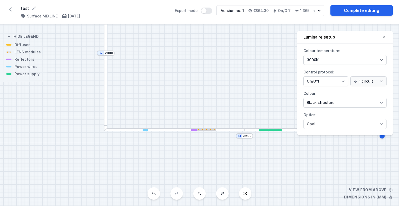
click at [150, 106] on div "S2 2000 S1 3602" at bounding box center [199, 114] width 399 height 181
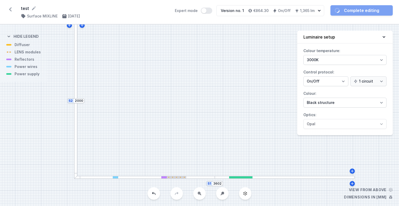
drag, startPoint x: 152, startPoint y: 101, endPoint x: 107, endPoint y: 155, distance: 69.8
click at [116, 156] on div "S2 2000 S1 3602" at bounding box center [199, 114] width 399 height 181
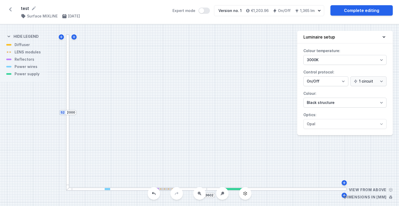
click at [199, 195] on icon at bounding box center [200, 193] width 4 height 4
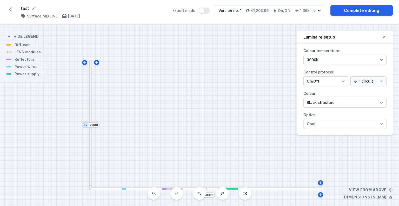
click at [199, 195] on icon at bounding box center [200, 193] width 4 height 4
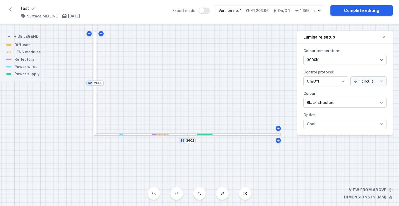
drag, startPoint x: 198, startPoint y: 127, endPoint x: 179, endPoint y: 86, distance: 45.0
click at [179, 86] on div "S2 2000 S1 3602" at bounding box center [199, 114] width 399 height 181
click at [92, 98] on div "S2 2000 S1 3602" at bounding box center [199, 114] width 399 height 181
click at [94, 96] on div at bounding box center [94, 82] width 3 height 104
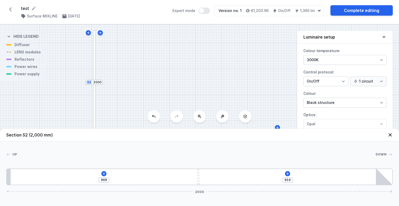
click at [102, 171] on div "[PHONE_NUMBER]" at bounding box center [199, 176] width 387 height 17
click at [104, 174] on icon at bounding box center [104, 173] width 4 height 4
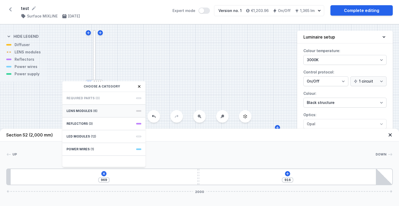
click at [103, 109] on div "LENS modules (6)" at bounding box center [103, 111] width 83 height 13
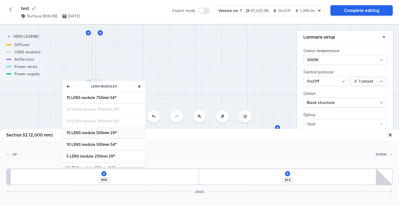
click at [103, 133] on span "10 LENS module 500mm 26°" at bounding box center [104, 132] width 75 height 5
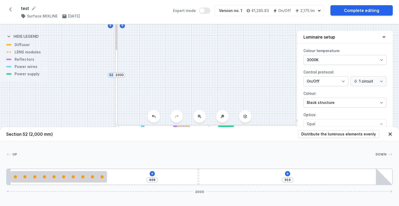
drag, startPoint x: 111, startPoint y: 88, endPoint x: 137, endPoint y: 75, distance: 29.3
click at [137, 75] on div "S2 2000 S1 3602" at bounding box center [199, 114] width 399 height 181
click at [121, 87] on div at bounding box center [121, 69] width 3 height 104
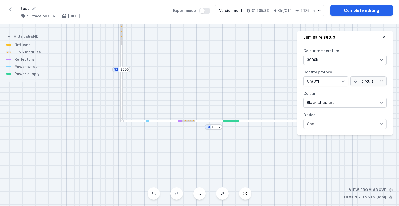
click at [121, 87] on div at bounding box center [121, 69] width 3 height 104
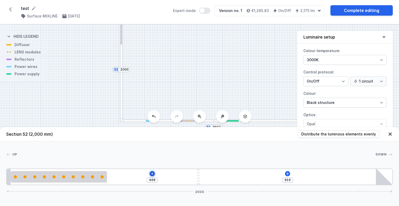
click at [150, 173] on icon at bounding box center [152, 173] width 4 height 4
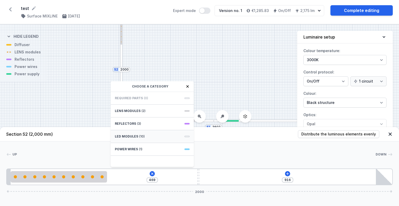
click at [144, 137] on span "(10)" at bounding box center [141, 136] width 5 height 4
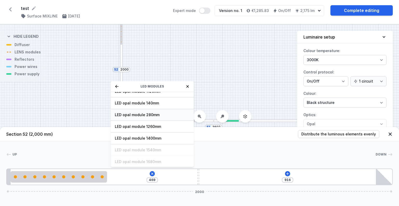
click at [152, 115] on span "LED opal module 280mm" at bounding box center [152, 114] width 75 height 5
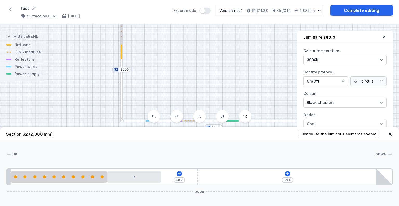
drag, startPoint x: 122, startPoint y: 55, endPoint x: 126, endPoint y: 67, distance: 13.3
click at [213, 119] on div "S2 2000 S1 3602" at bounding box center [213, 119] width 0 height 0
click at [119, 180] on div at bounding box center [134, 176] width 54 height 11
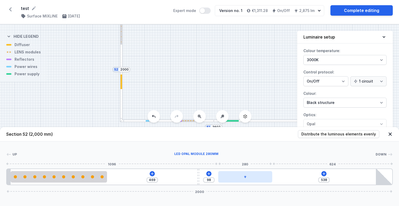
drag, startPoint x: 124, startPoint y: 178, endPoint x: 237, endPoint y: 180, distance: 113.1
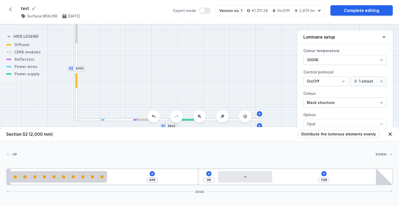
drag, startPoint x: 240, startPoint y: 53, endPoint x: 195, endPoint y: 51, distance: 45.3
click at [195, 51] on div "S2 2000 S1 3602" at bounding box center [199, 114] width 399 height 181
click at [359, 15] on link "Complete editing" at bounding box center [362, 10] width 62 height 10
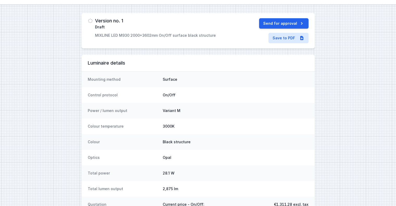
scroll to position [17, 0]
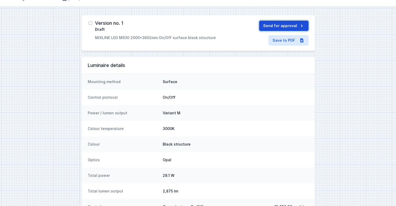
click at [270, 23] on button "Send for approval" at bounding box center [283, 26] width 49 height 10
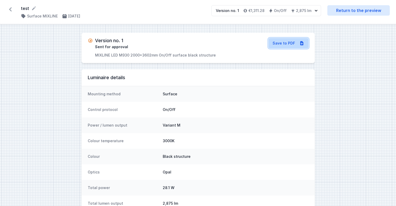
click at [278, 43] on link "Save to PDF" at bounding box center [288, 43] width 40 height 10
